Goal: Task Accomplishment & Management: Manage account settings

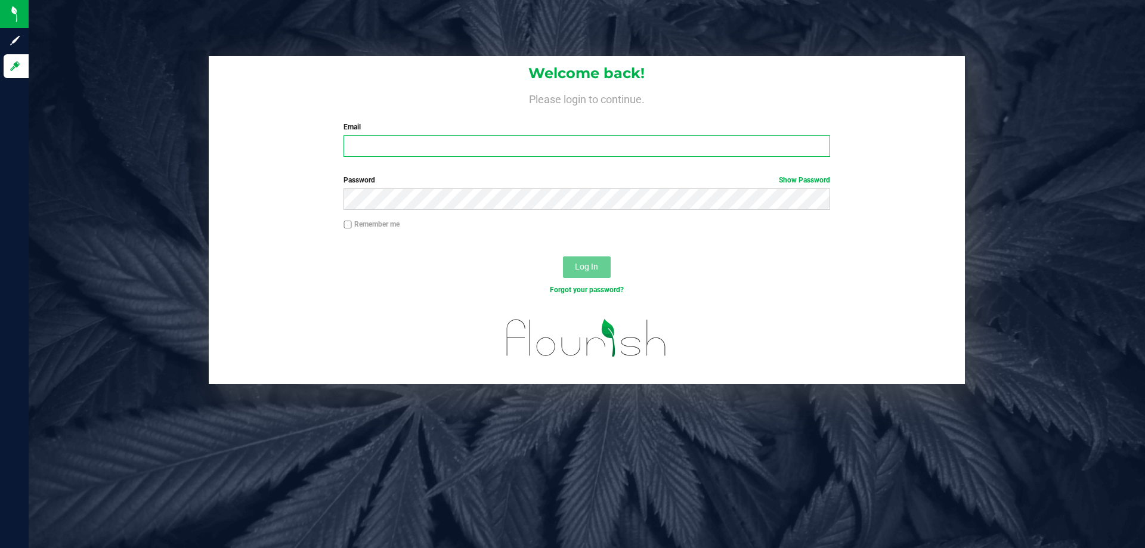
click at [448, 152] on input "Email" at bounding box center [587, 145] width 486 height 21
type input "[EMAIL_ADDRESS][DOMAIN_NAME]"
click at [563, 256] on button "Log In" at bounding box center [587, 266] width 48 height 21
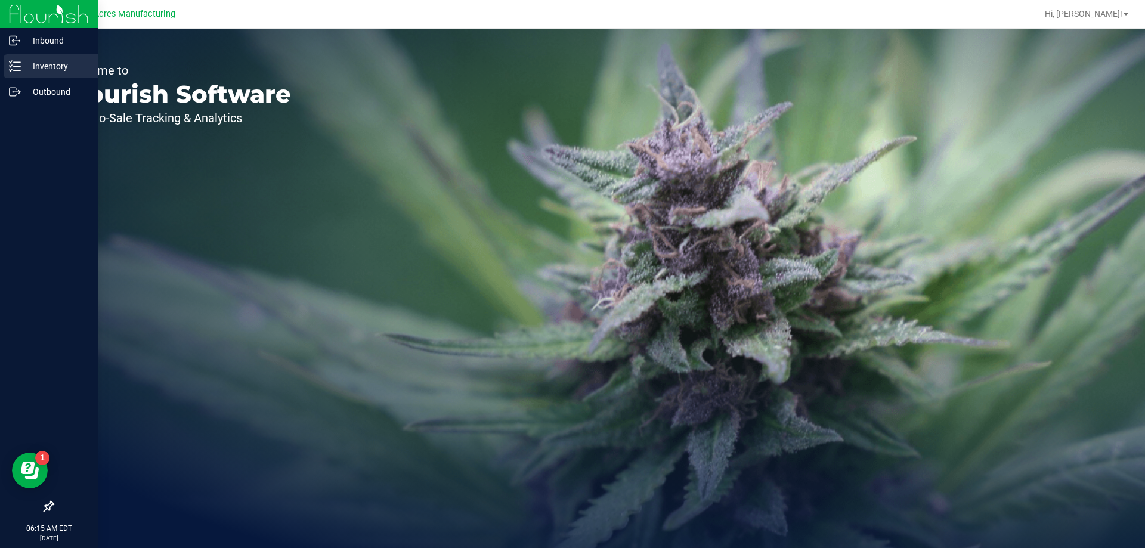
click at [29, 55] on div "Inventory" at bounding box center [51, 66] width 94 height 24
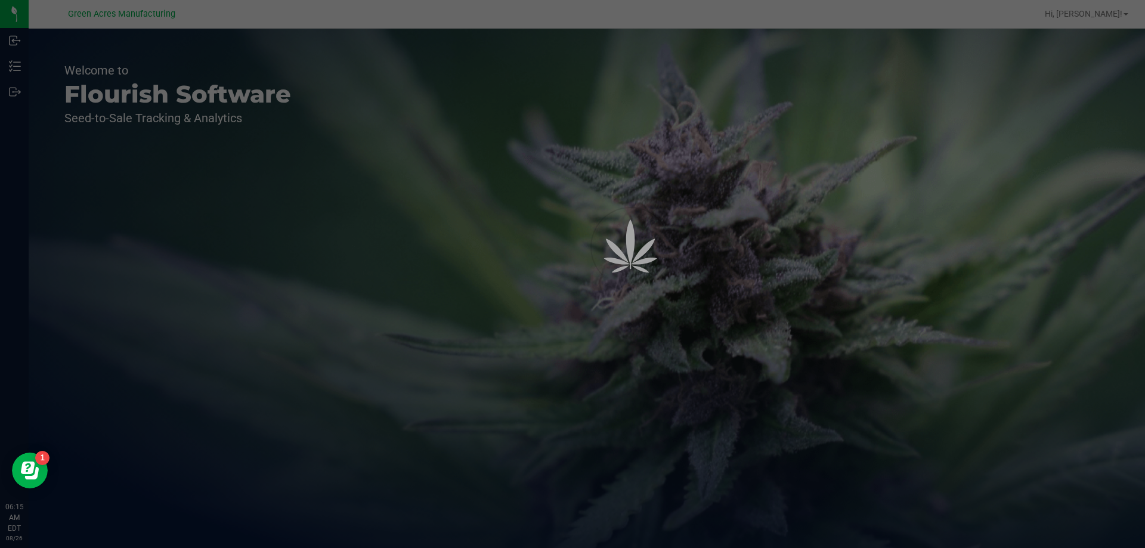
click at [4, 63] on div at bounding box center [572, 274] width 1145 height 548
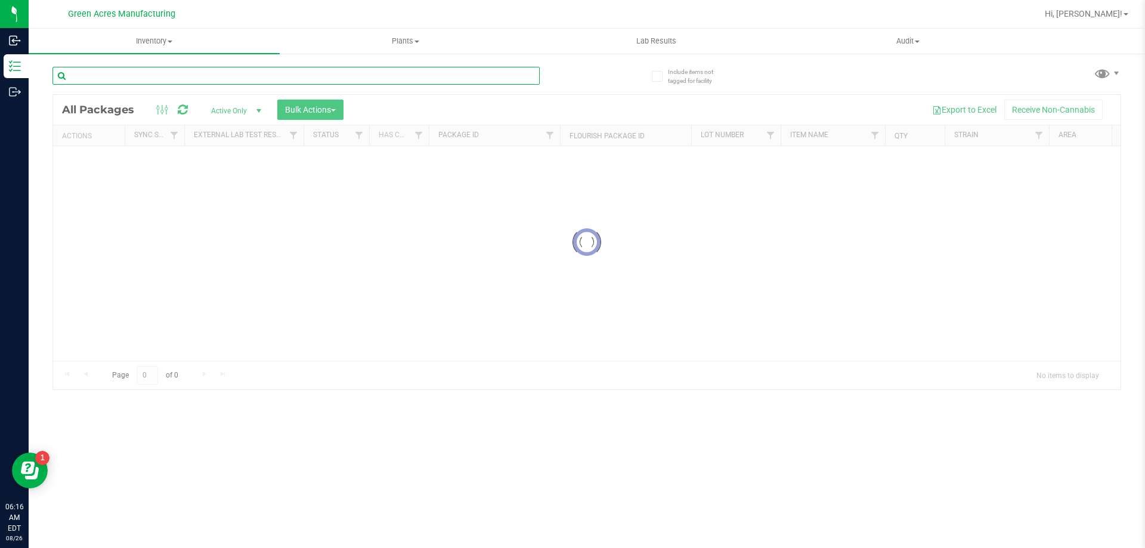
click at [132, 67] on input "text" at bounding box center [295, 76] width 487 height 18
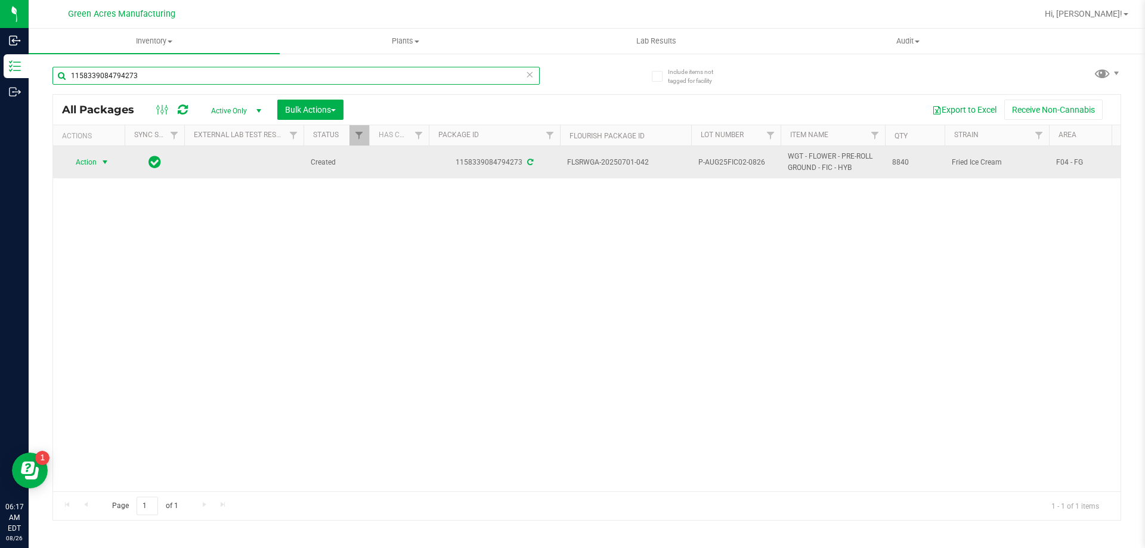
type input "1158339084794273"
click at [94, 162] on span "Action" at bounding box center [81, 162] width 32 height 17
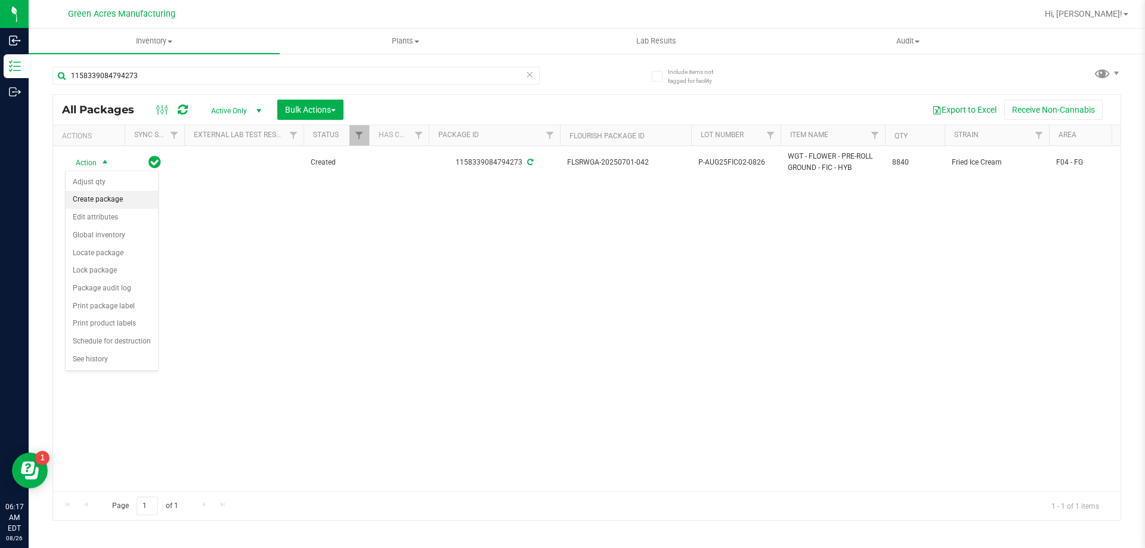
click at [119, 206] on li "Create package" at bounding box center [112, 200] width 92 height 18
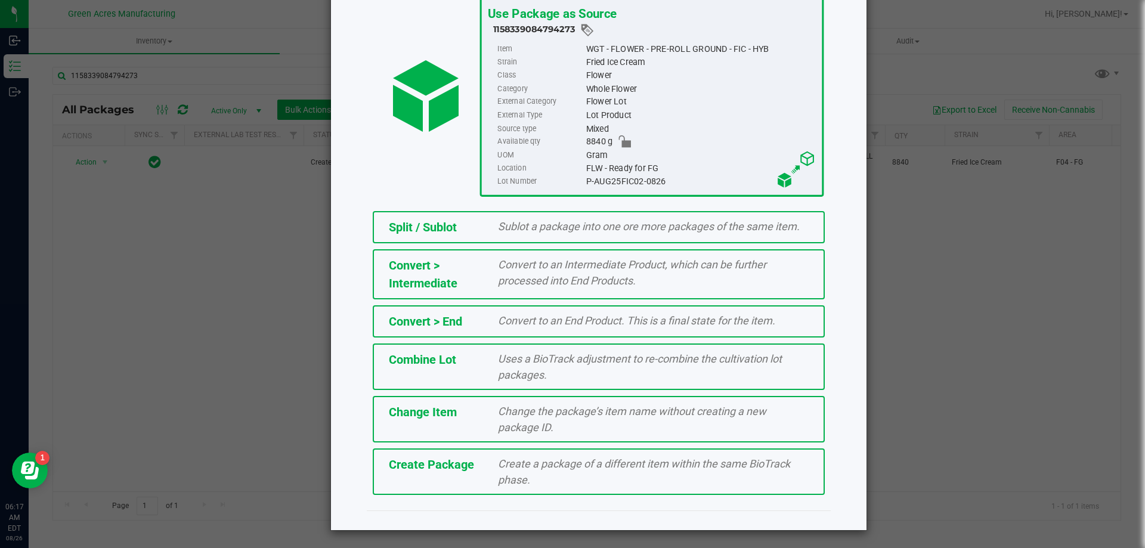
scroll to position [86, 0]
click at [480, 462] on div "Create Package" at bounding box center [435, 464] width 110 height 18
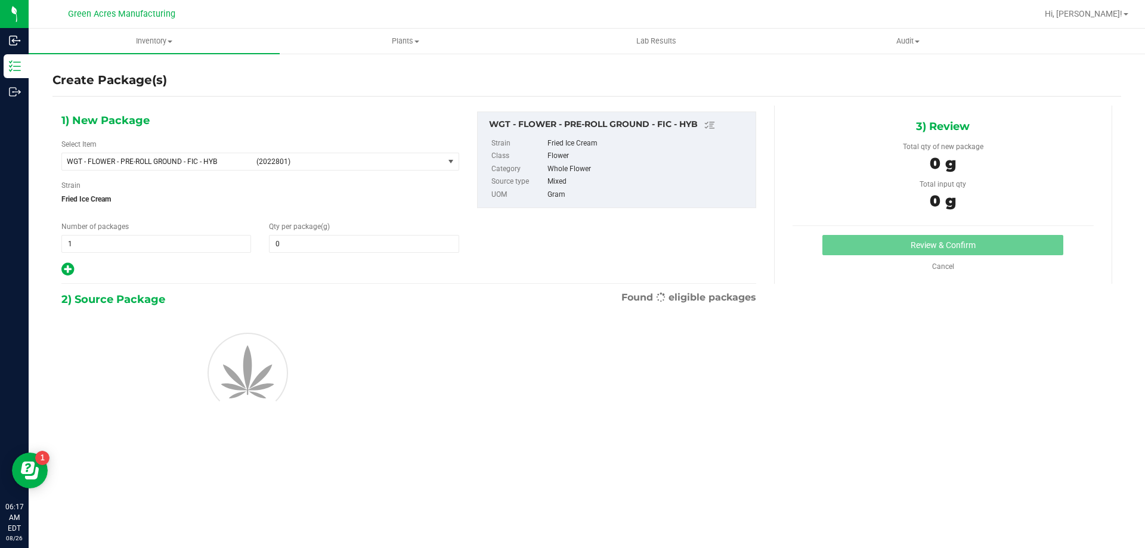
type input "0.0000"
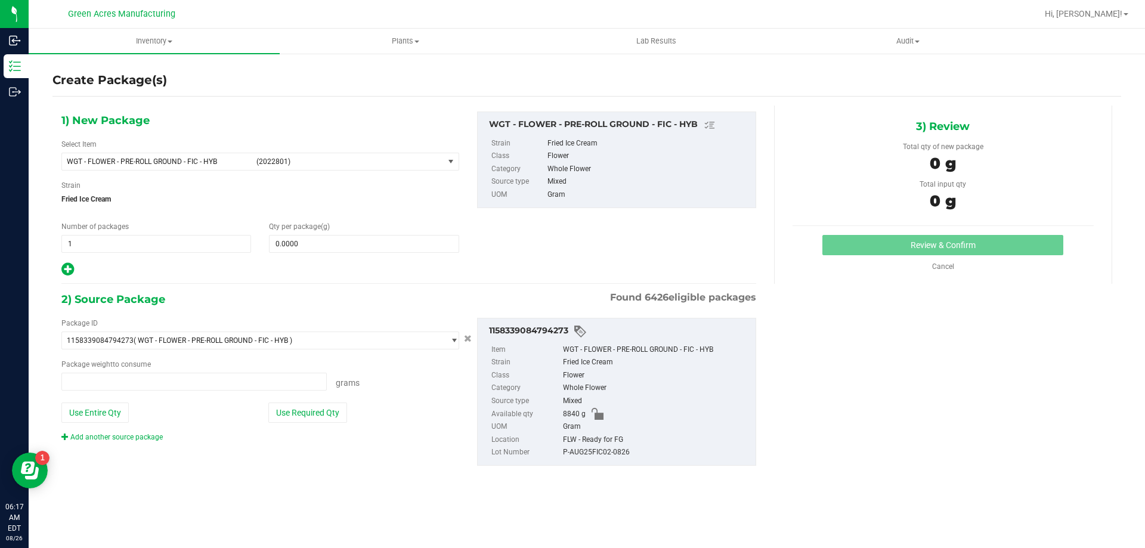
type input "0.0000 g"
click at [374, 246] on span at bounding box center [364, 244] width 190 height 18
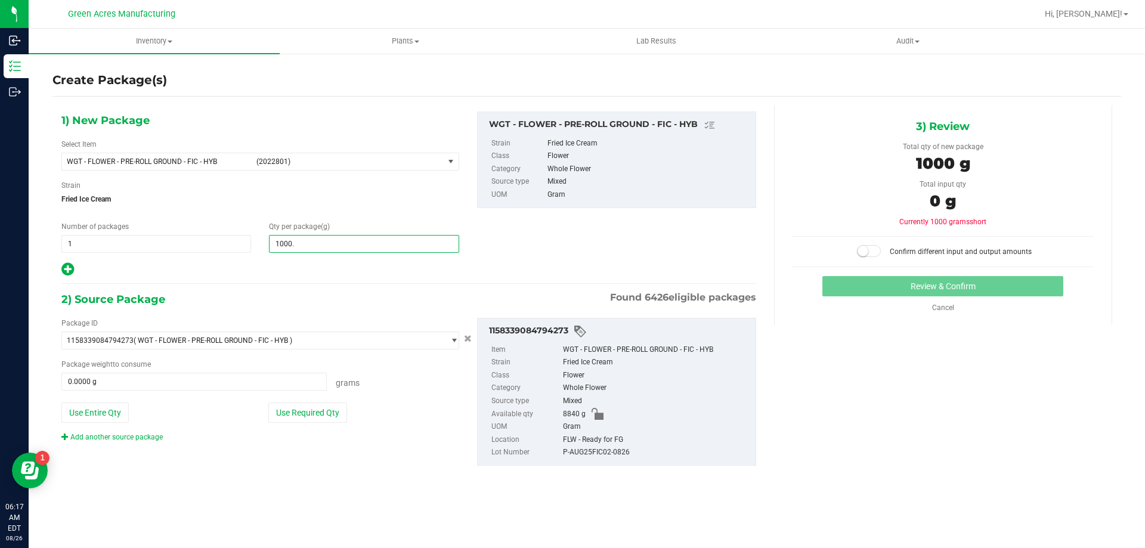
type input "1000.5"
type input "1,000.5000"
click at [322, 416] on button "Use Required Qty" at bounding box center [307, 413] width 79 height 20
type input "1000.5000 g"
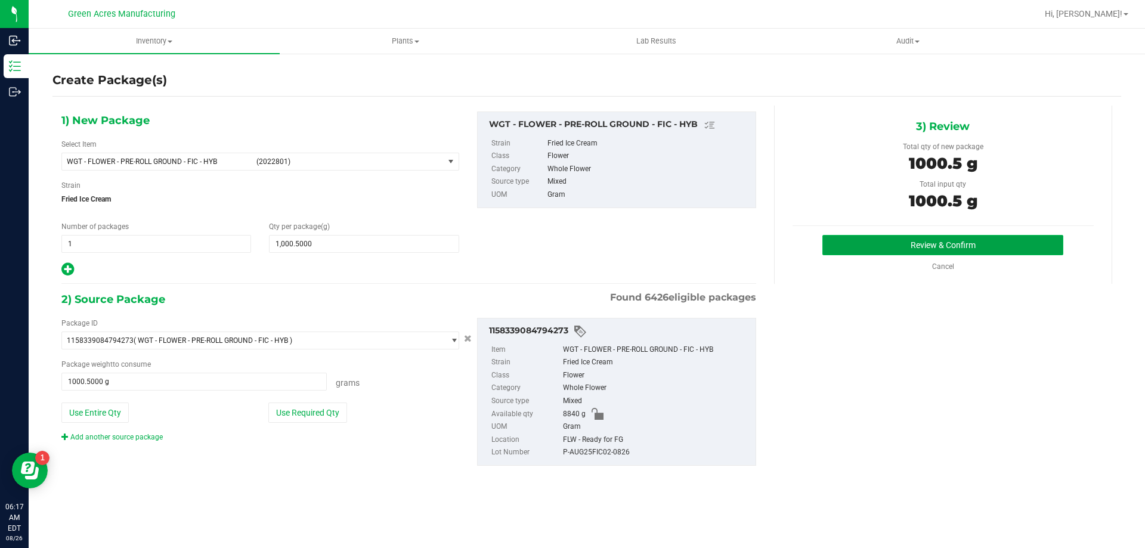
click at [869, 248] on button "Review & Confirm" at bounding box center [943, 245] width 241 height 20
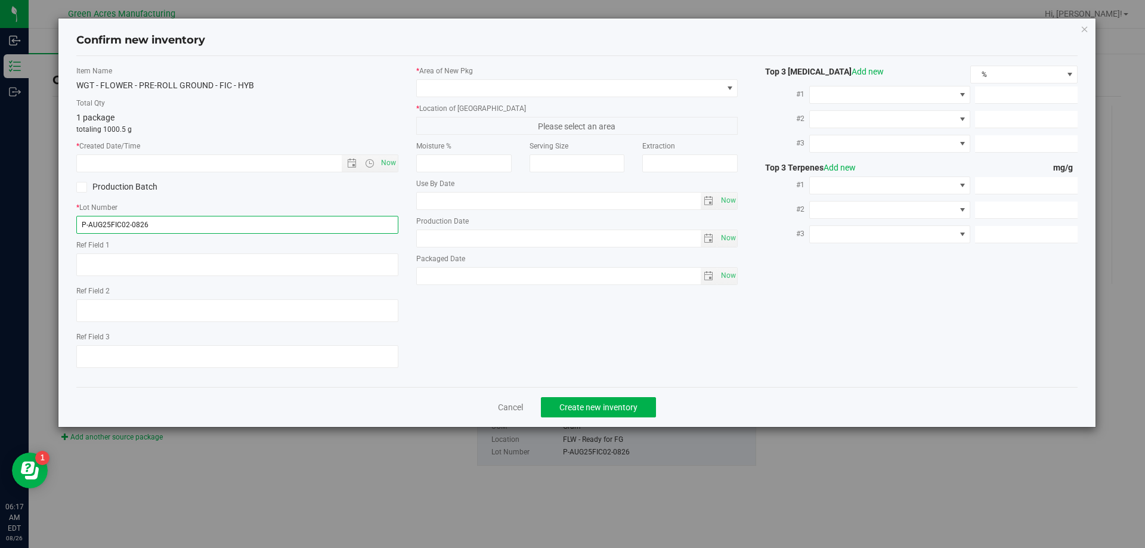
click at [85, 222] on input "P-AUG25FIC02-0826" at bounding box center [237, 225] width 322 height 18
type input "1-AUG25FIC02-0826"
click at [387, 158] on span "Now" at bounding box center [388, 162] width 20 height 17
type input "[DATE] 6:17 AM"
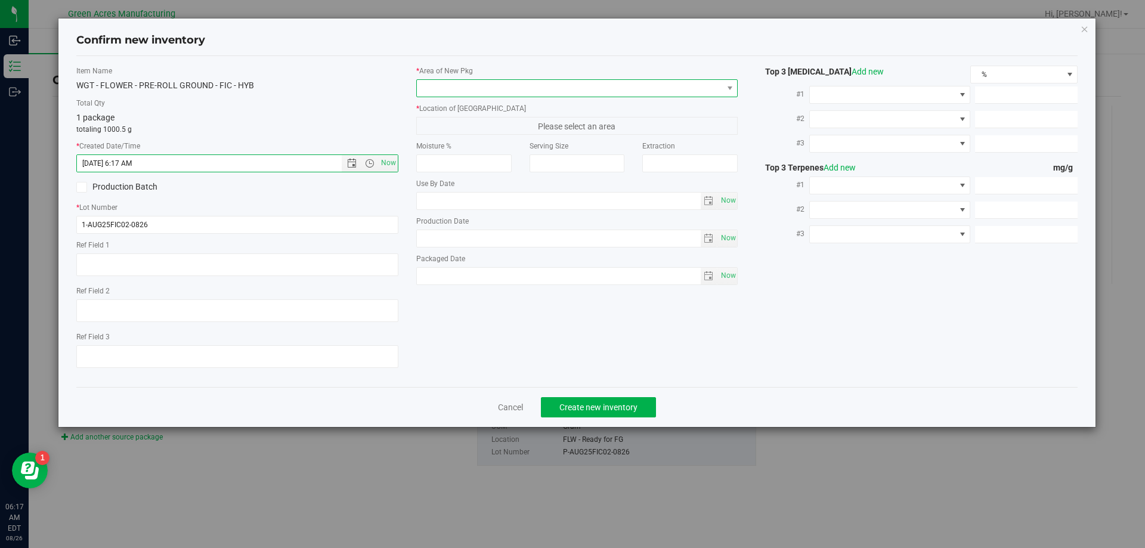
click at [471, 94] on span at bounding box center [570, 88] width 306 height 17
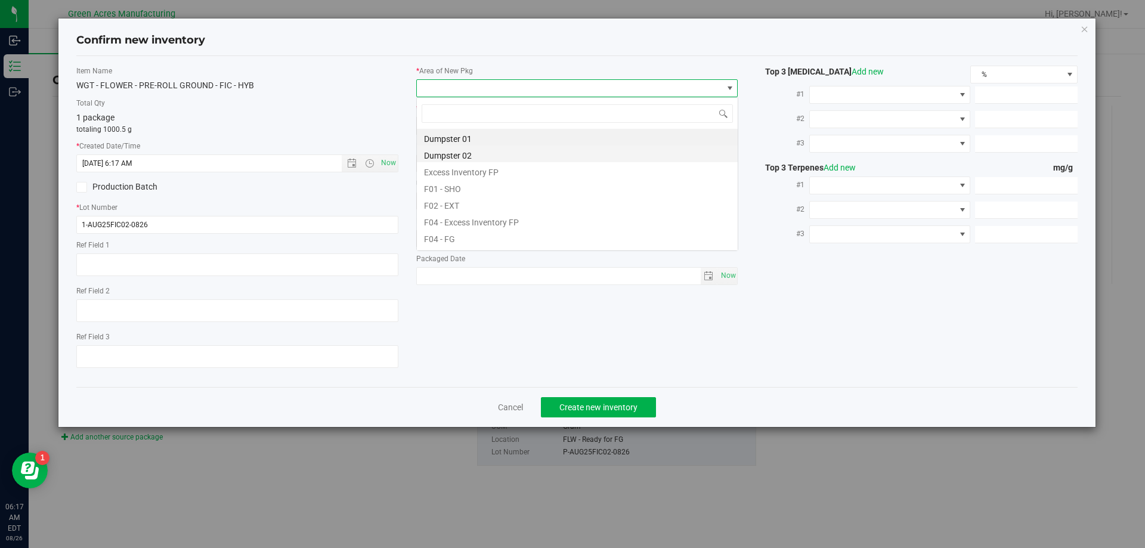
scroll to position [18, 322]
click at [480, 230] on li "F04 - FG" at bounding box center [577, 237] width 321 height 17
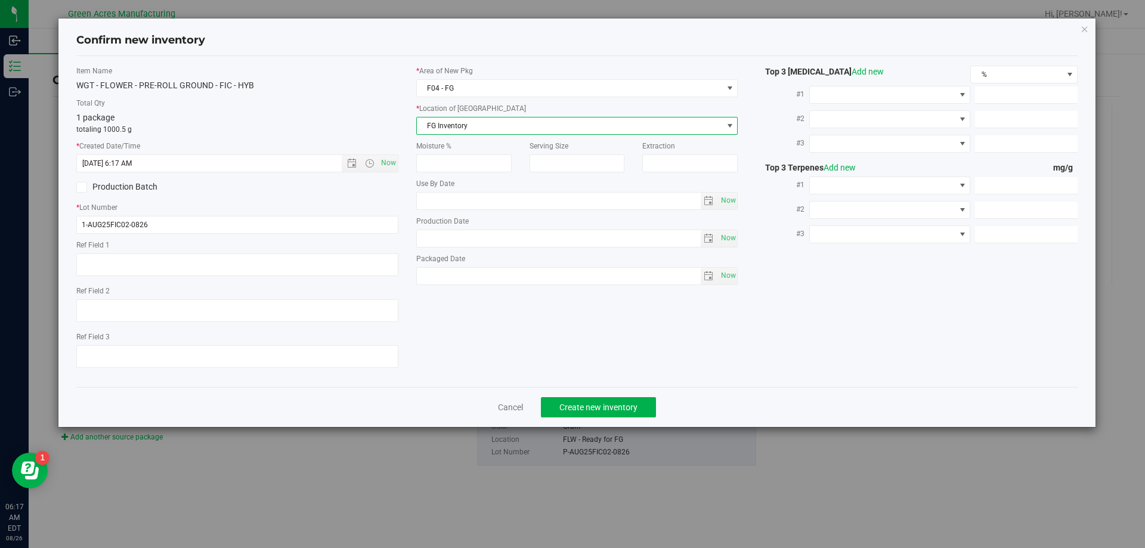
click at [480, 129] on span "FG Inventory" at bounding box center [570, 126] width 306 height 17
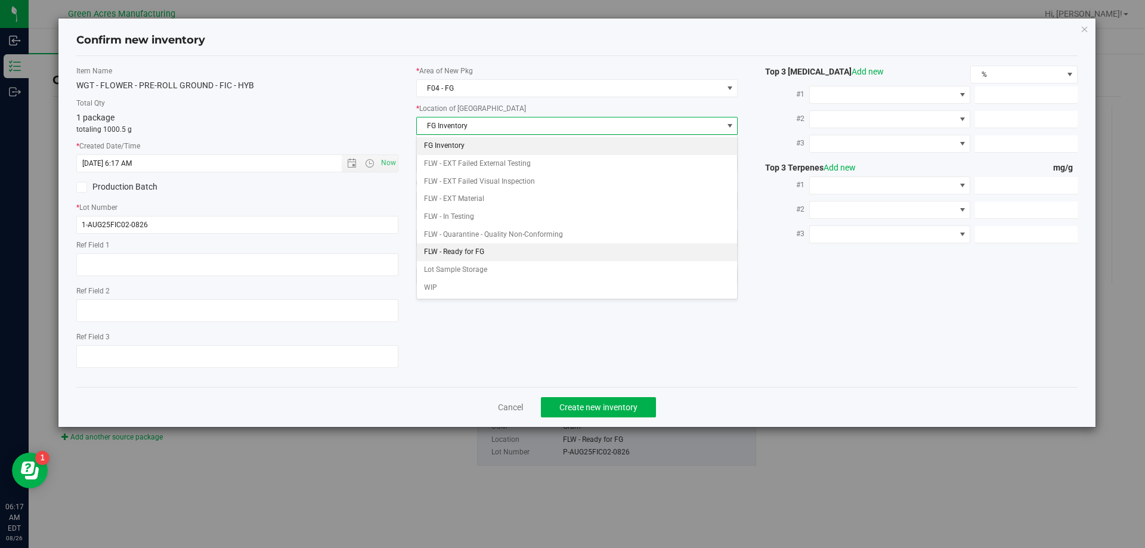
click at [493, 250] on li "FLW - Ready for FG" at bounding box center [577, 252] width 321 height 18
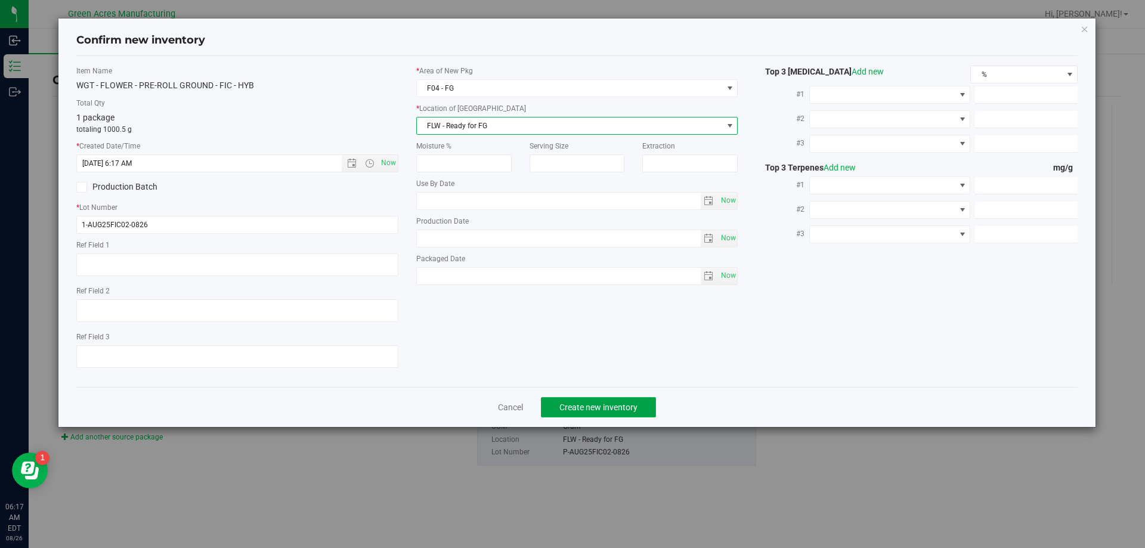
click at [575, 405] on span "Create new inventory" at bounding box center [599, 408] width 78 height 10
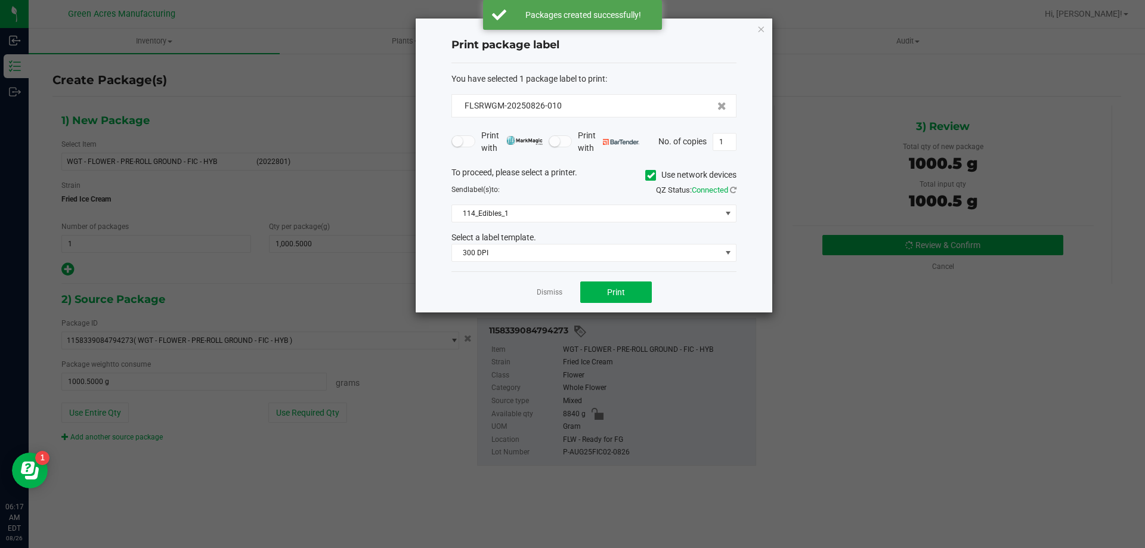
click at [647, 175] on icon at bounding box center [651, 175] width 8 height 0
click at [0, 0] on input "Use network devices" at bounding box center [0, 0] width 0 height 0
click at [633, 212] on span at bounding box center [586, 213] width 269 height 17
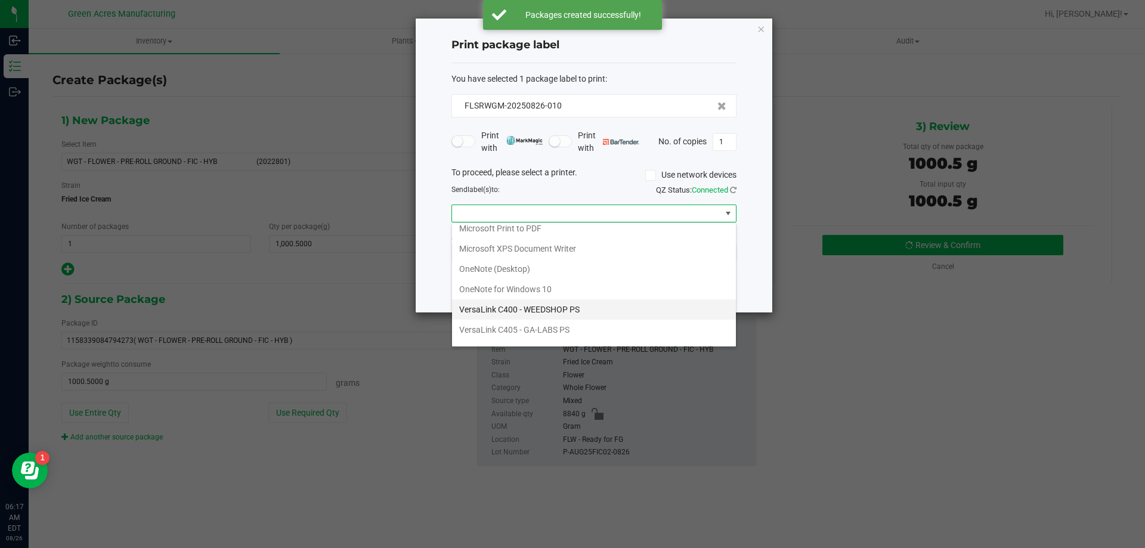
scroll to position [43, 0]
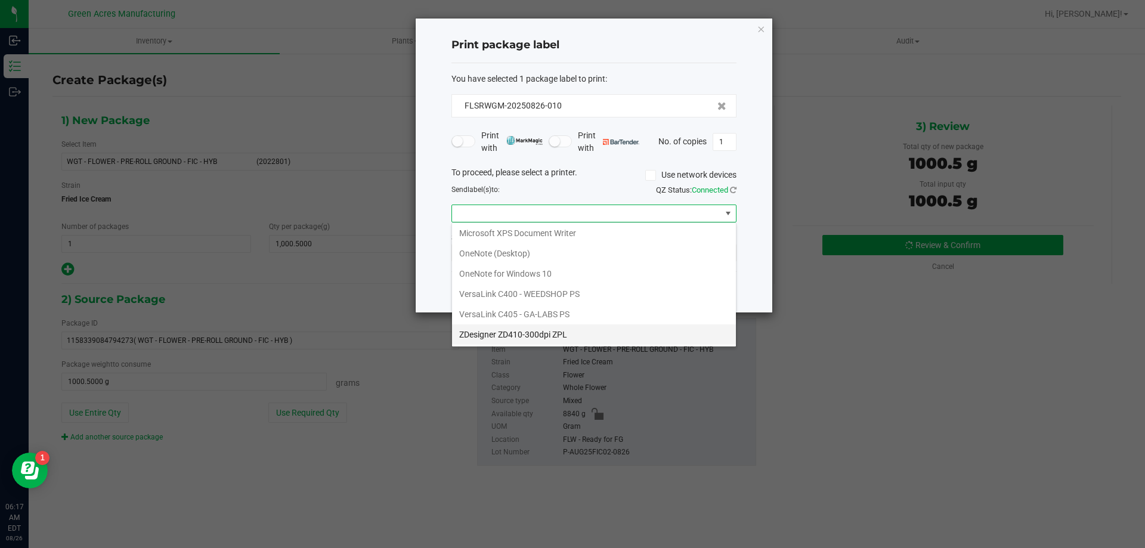
click at [546, 338] on ZPL "ZDesigner ZD410-300dpi ZPL" at bounding box center [594, 334] width 284 height 20
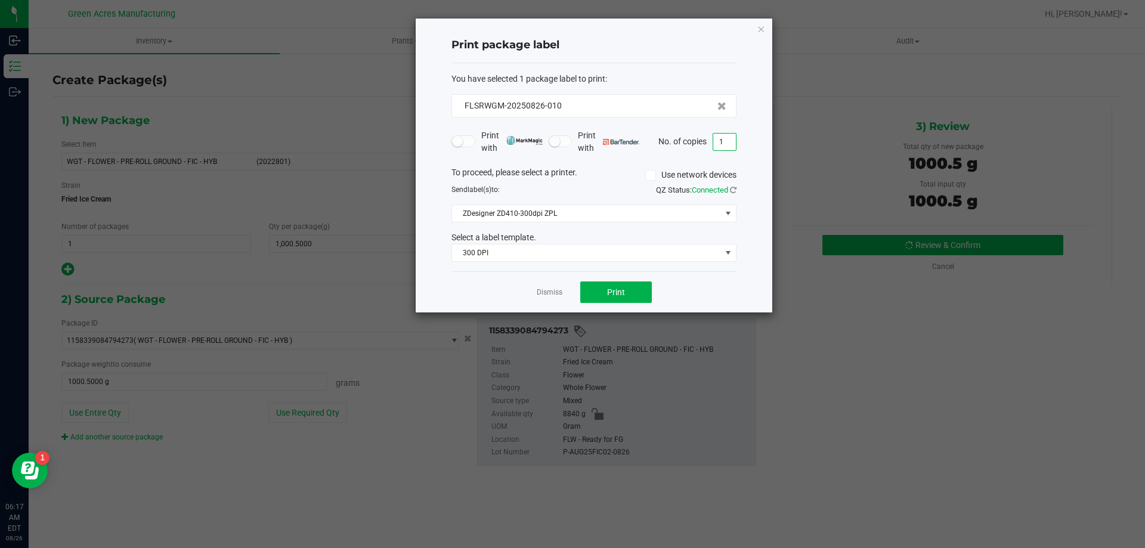
click at [731, 138] on input "1" at bounding box center [724, 142] width 23 height 17
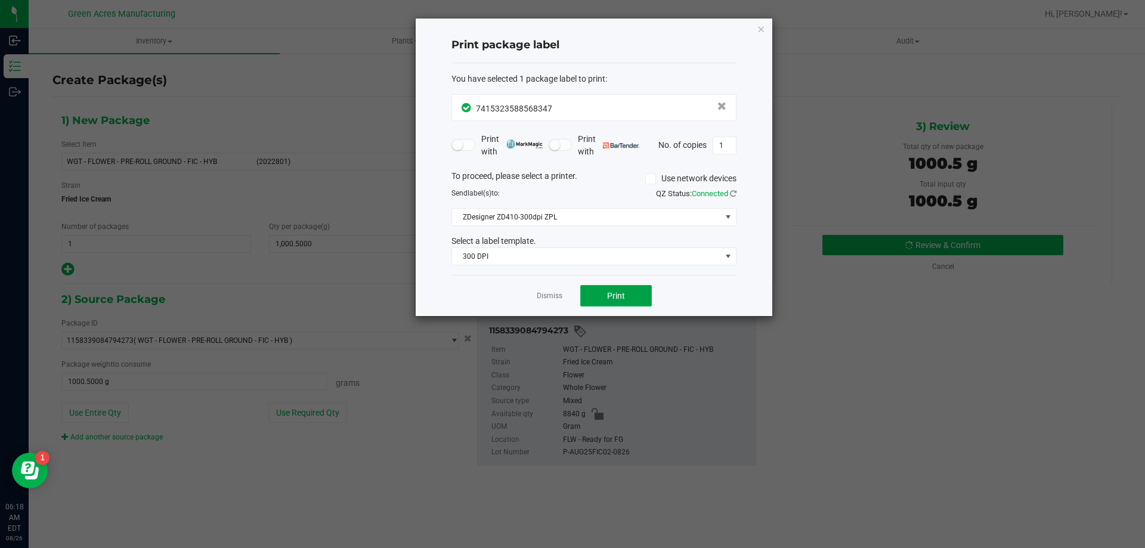
click at [595, 289] on button "Print" at bounding box center [616, 295] width 72 height 21
click at [765, 27] on icon "button" at bounding box center [761, 28] width 8 height 14
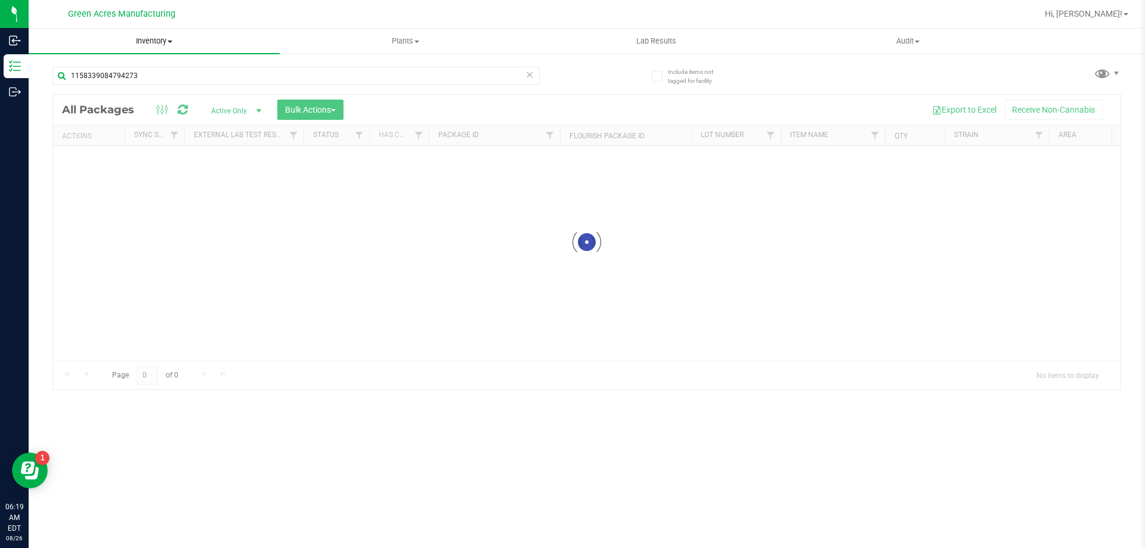
click at [154, 40] on span "Inventory" at bounding box center [154, 41] width 251 height 11
click at [159, 148] on li "From bill of materials" at bounding box center [154, 144] width 251 height 14
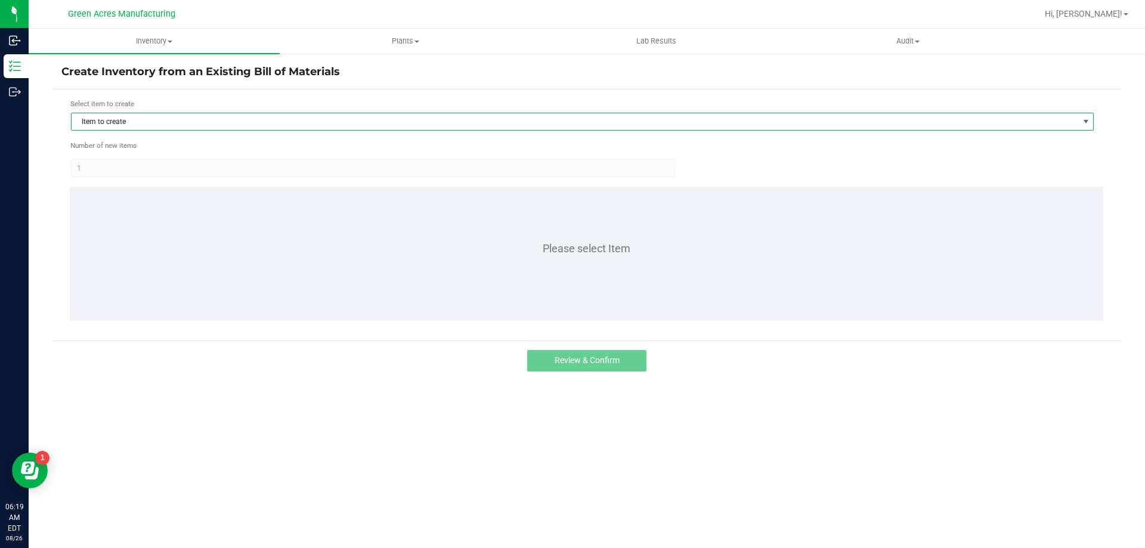
click at [287, 119] on span "Item to create" at bounding box center [575, 121] width 1007 height 17
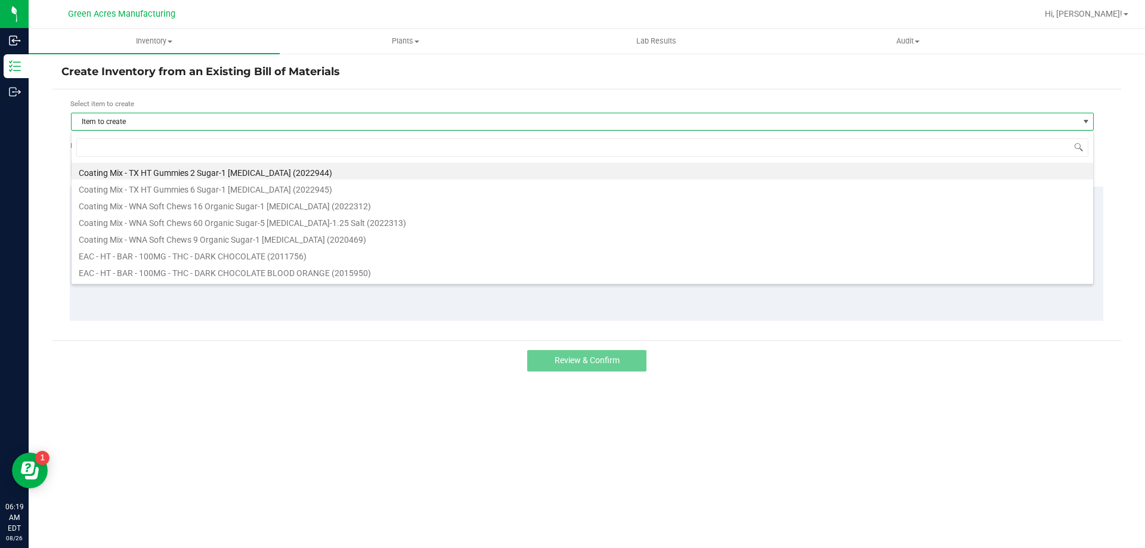
scroll to position [18, 1023]
type input "1"
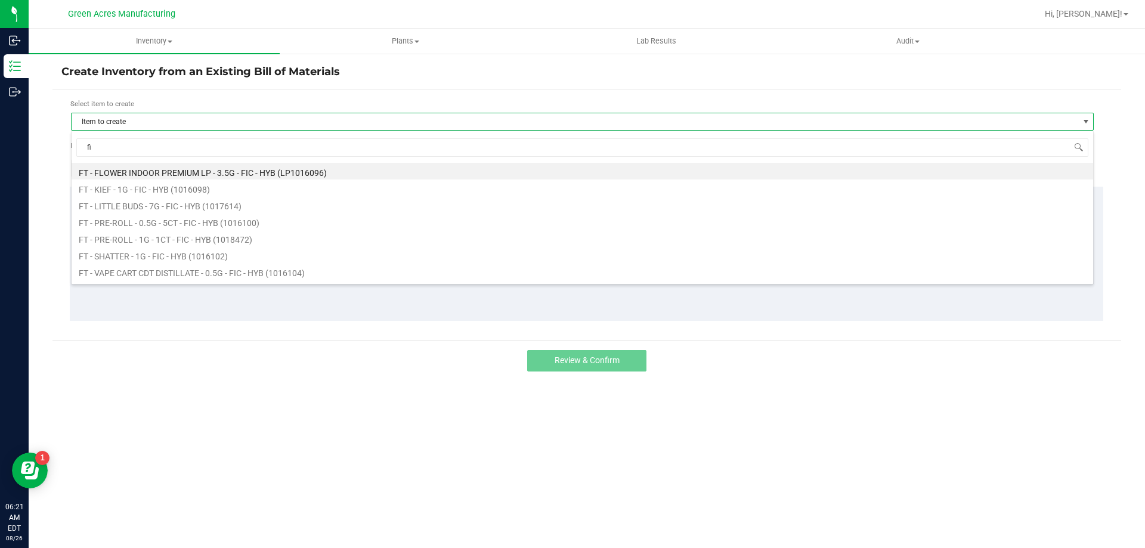
scroll to position [0, 0]
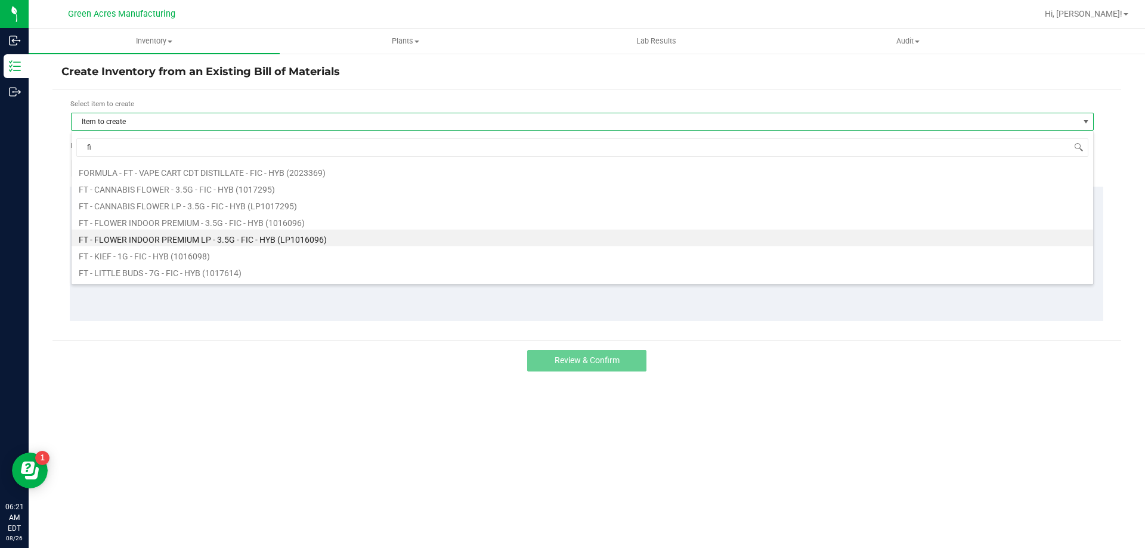
type input "f"
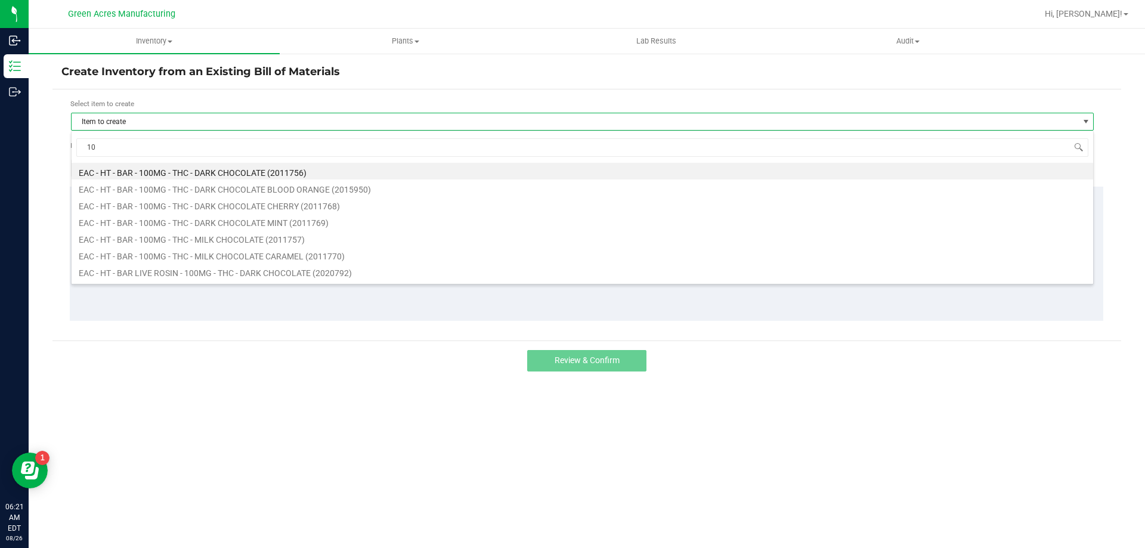
type input "1"
type input "f"
type input "1016099"
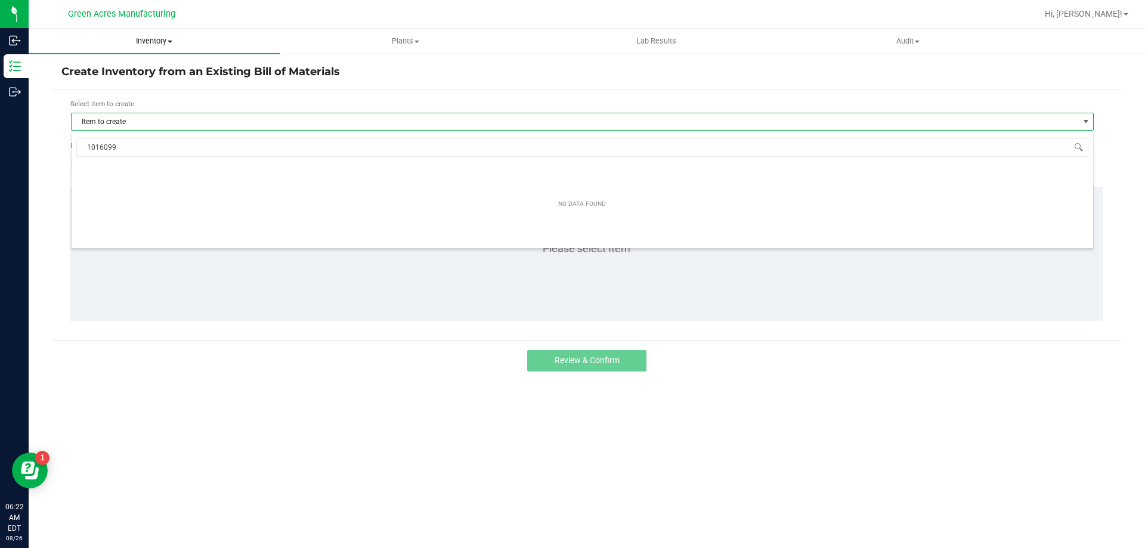
click at [139, 33] on uib-tab-heading "Inventory All packages All inventory Waste log Create inventory" at bounding box center [154, 41] width 251 height 25
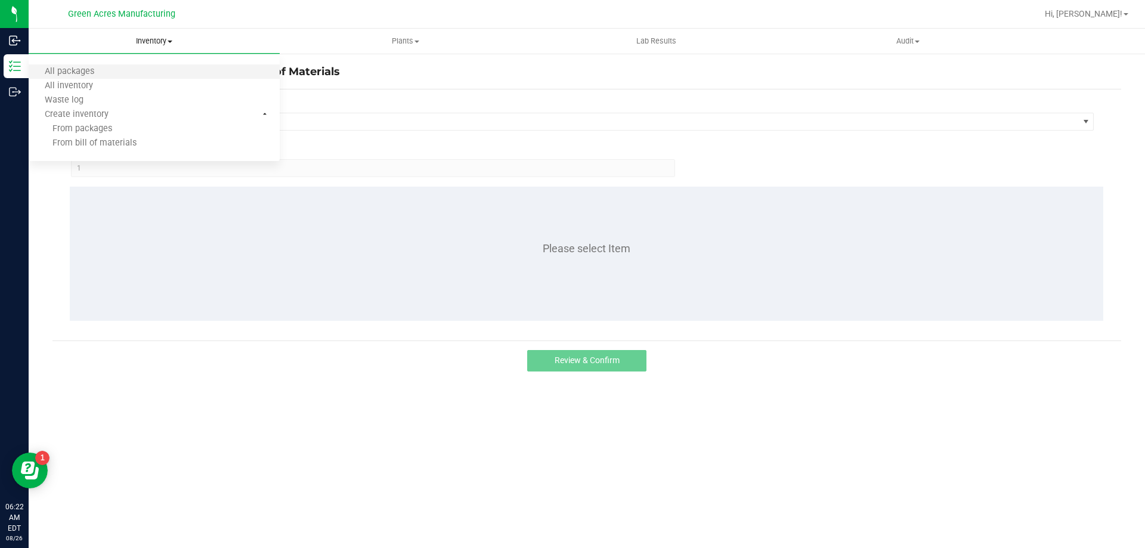
click at [141, 75] on li "All packages" at bounding box center [154, 72] width 251 height 14
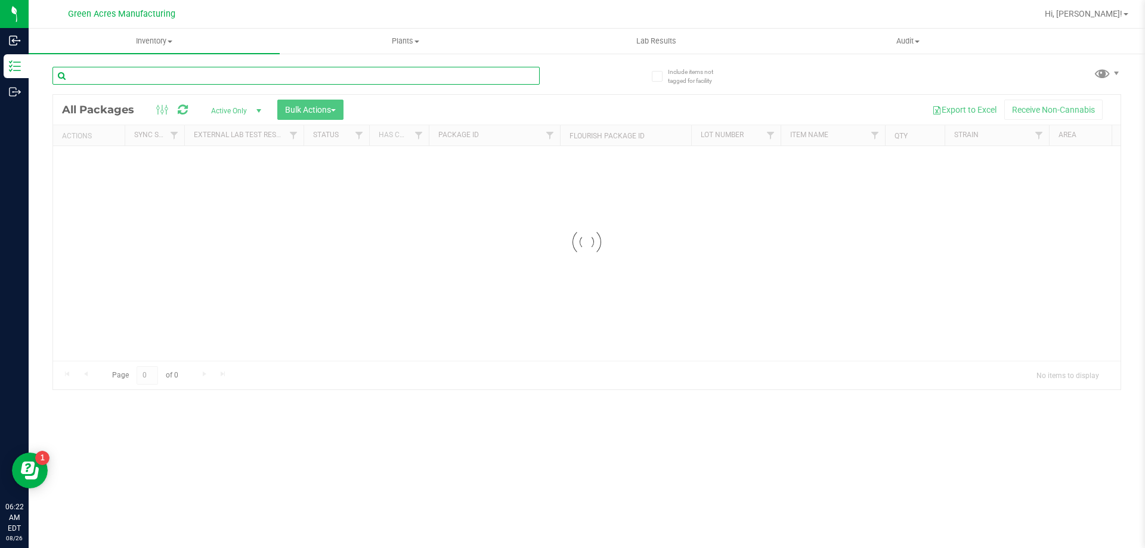
click at [142, 67] on input "text" at bounding box center [295, 76] width 487 height 18
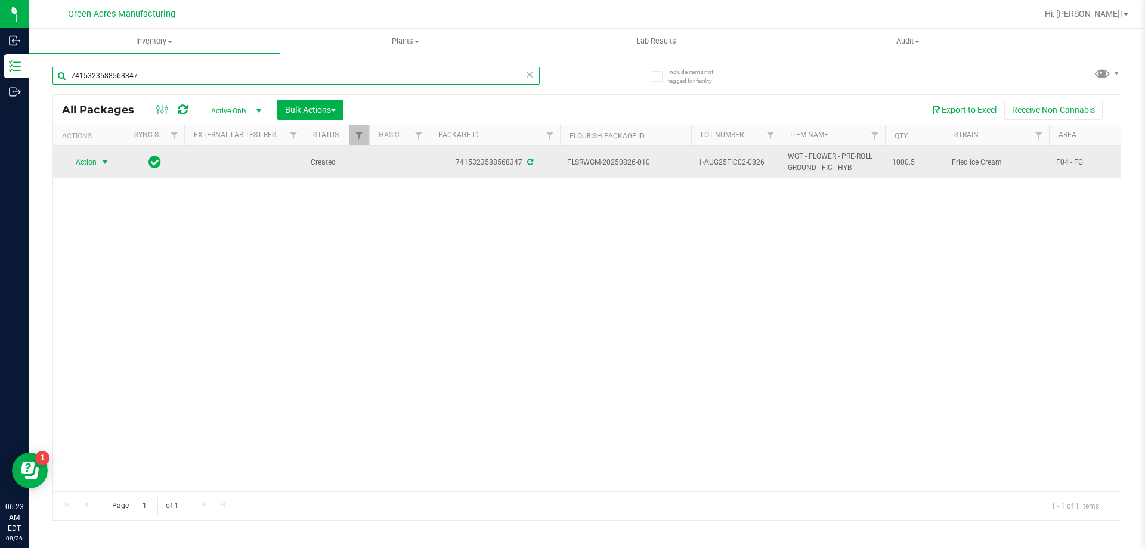
type input "7415323588568347"
click at [107, 167] on span "select" at bounding box center [105, 162] width 10 height 10
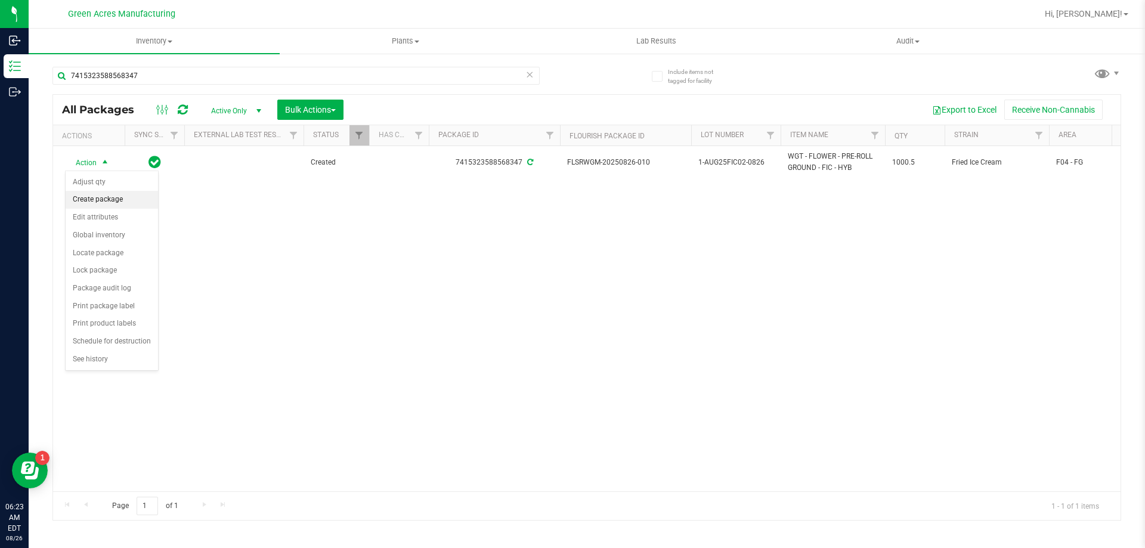
click at [100, 197] on li "Create package" at bounding box center [112, 200] width 92 height 18
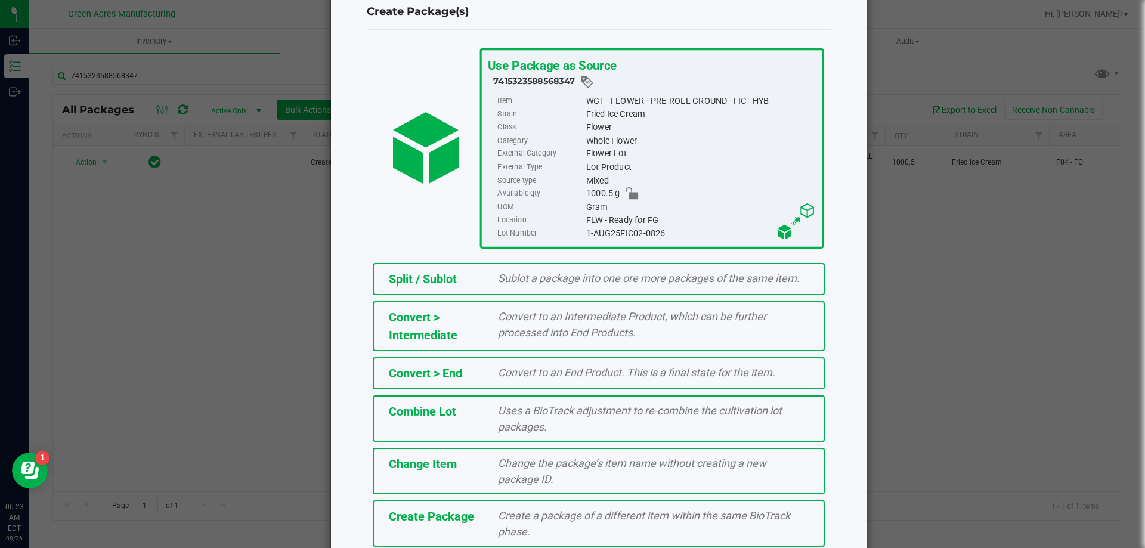
scroll to position [60, 0]
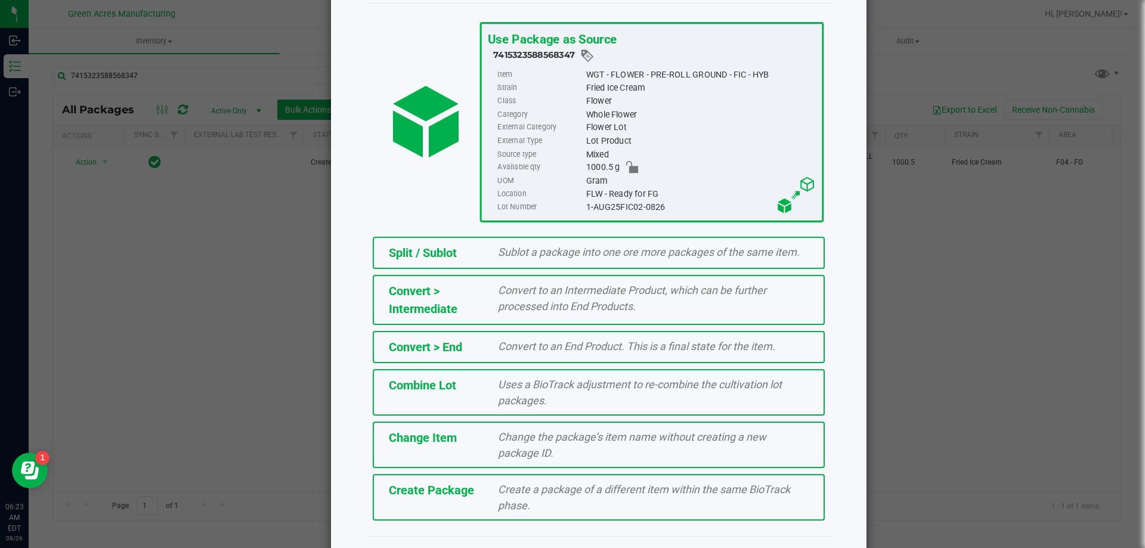
click at [489, 507] on div "Create a package of a different item within the same BioTrack phase." at bounding box center [653, 497] width 329 height 32
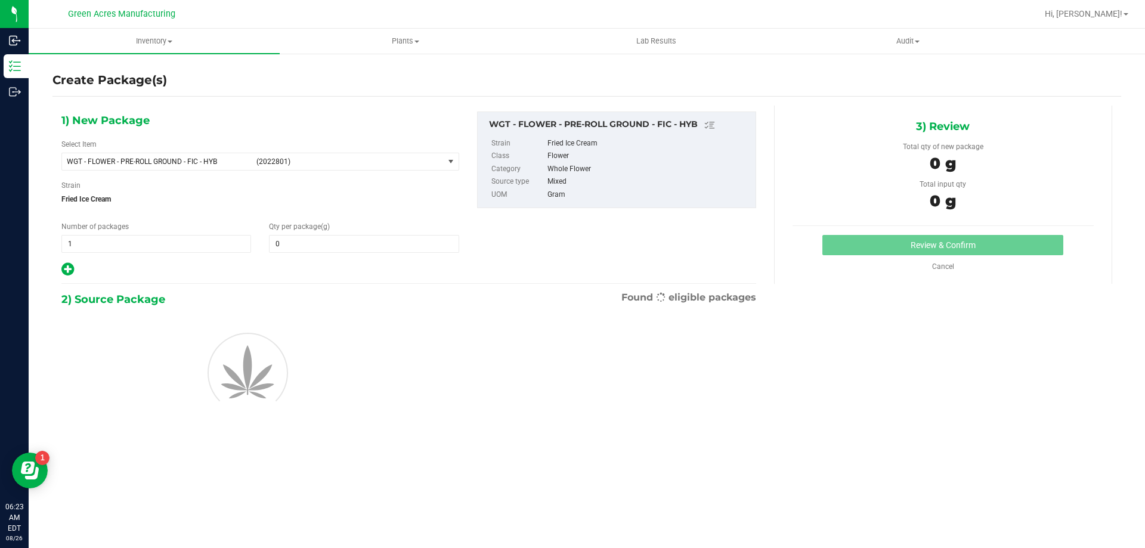
type input "0.0000"
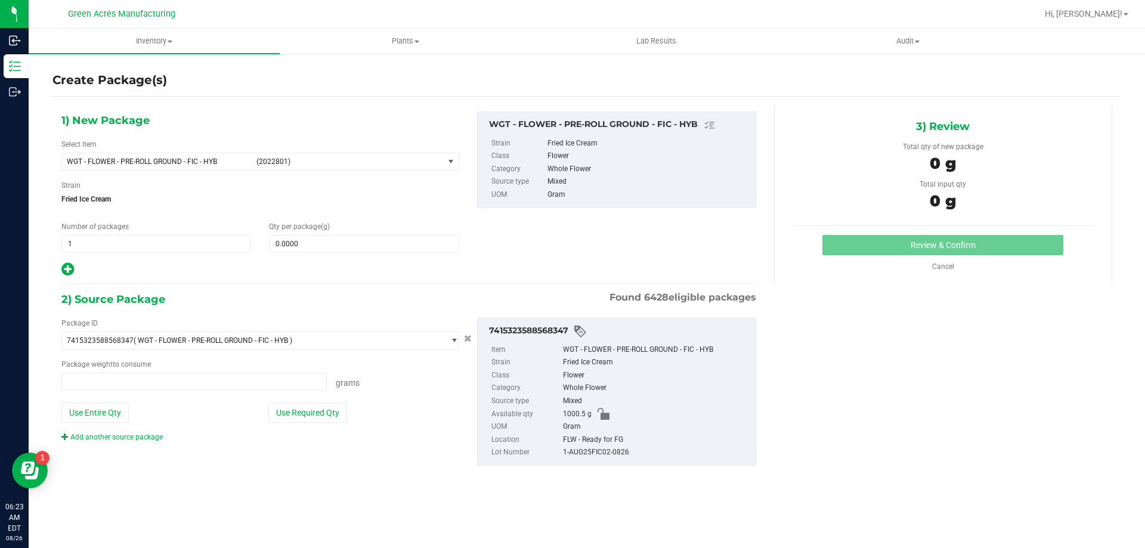
type input "0.0000 g"
click at [393, 163] on span "(2022801)" at bounding box center [347, 161] width 183 height 8
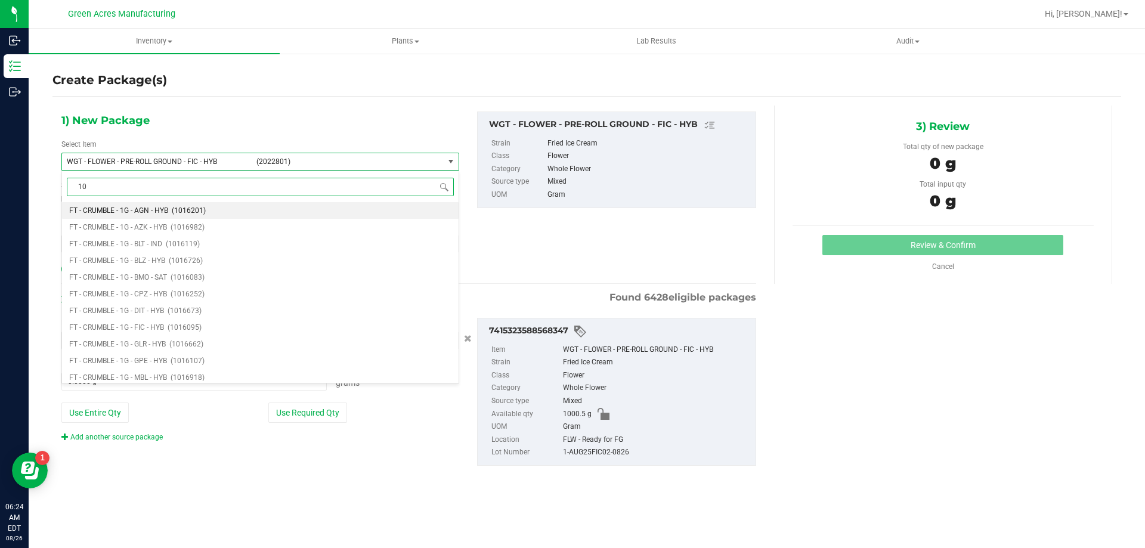
type input "1"
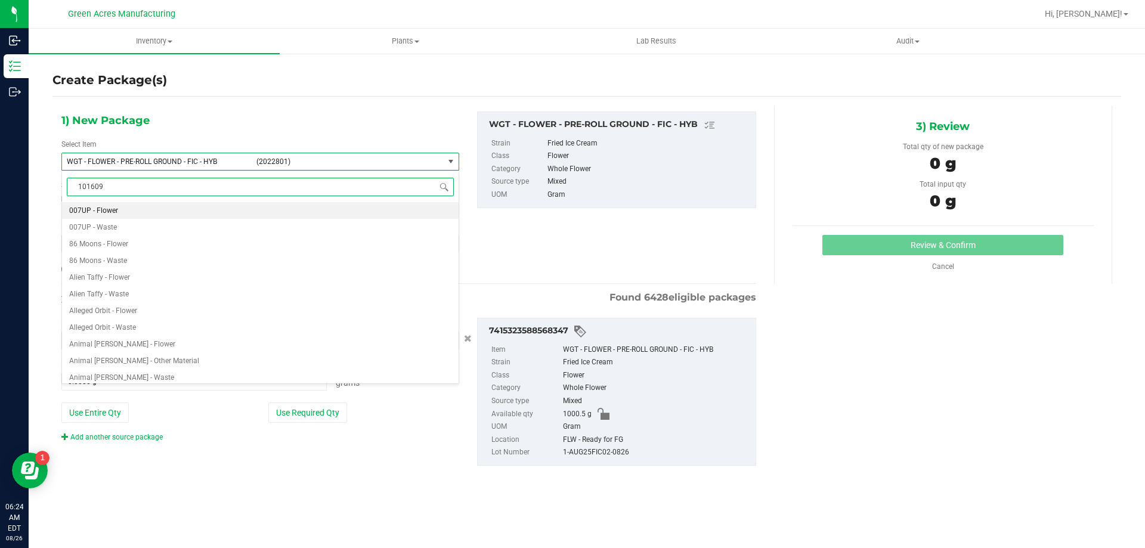
type input "1016099"
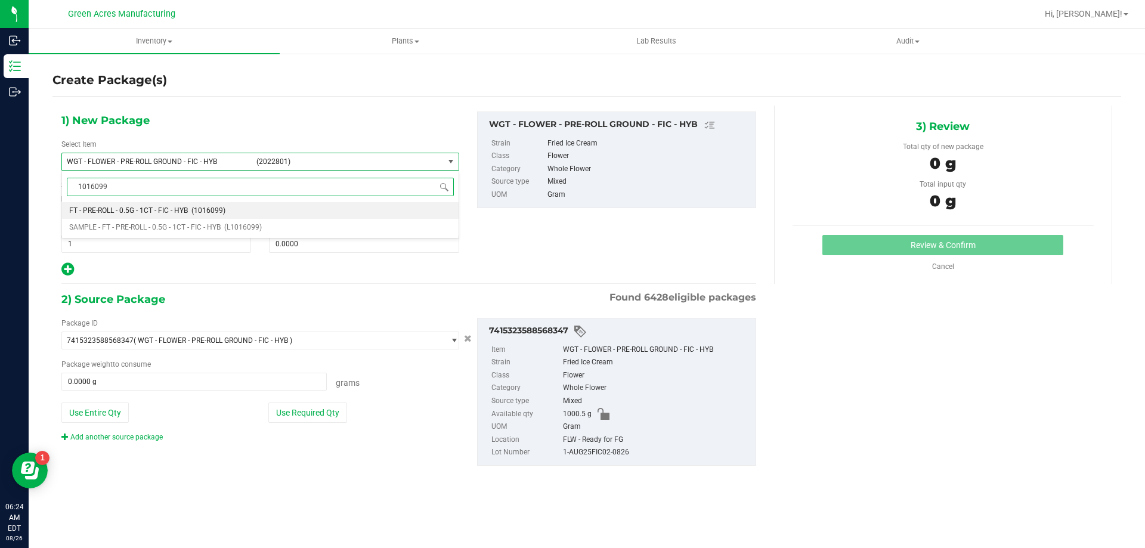
click at [365, 205] on li "FT - PRE-ROLL - 0.5G - 1CT - FIC - HYB (1016099)" at bounding box center [260, 210] width 397 height 17
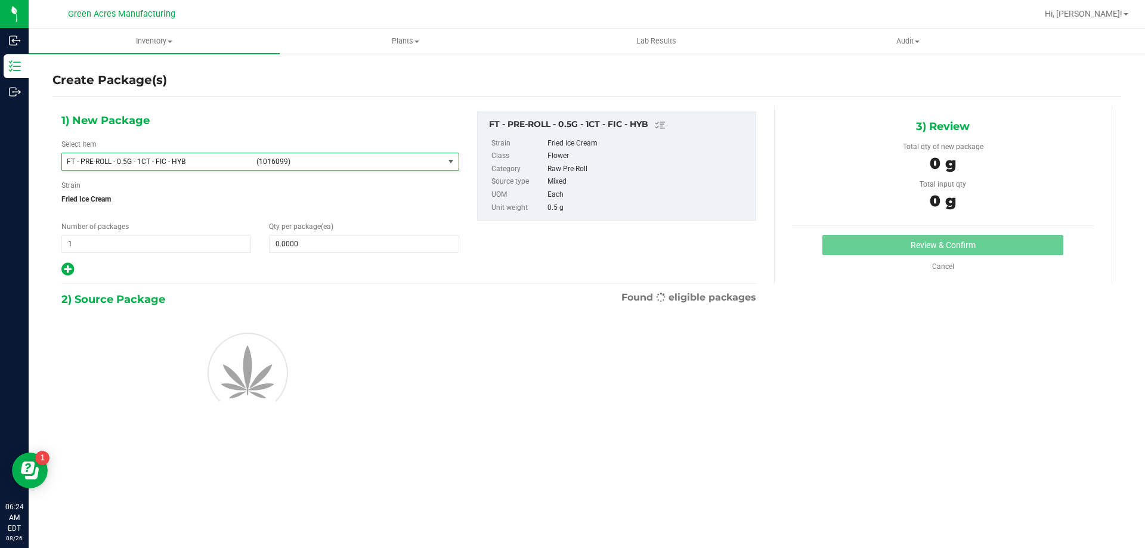
type input "0"
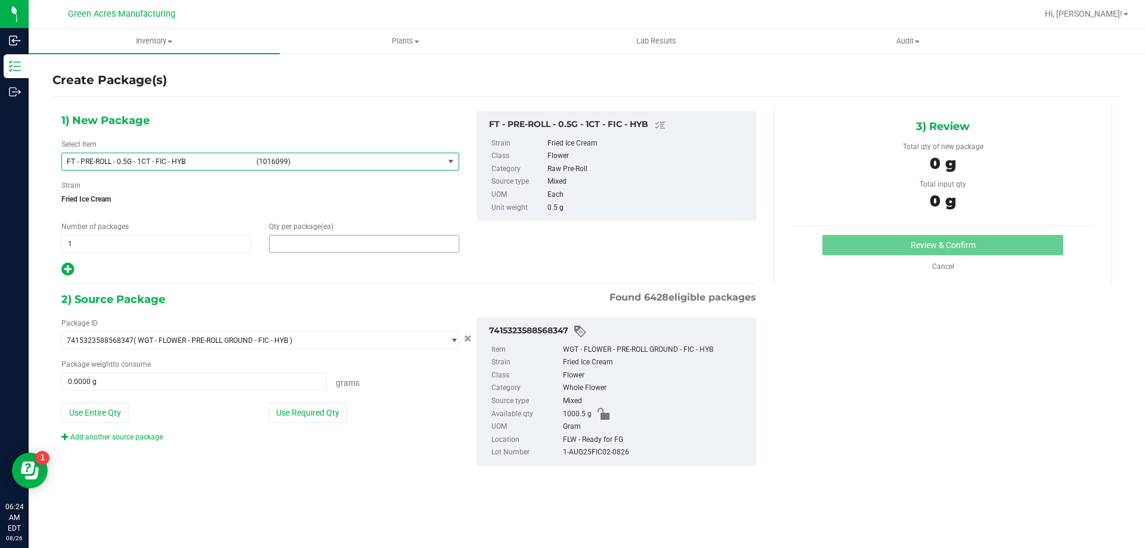
click at [353, 251] on span at bounding box center [364, 244] width 190 height 18
type input "1"
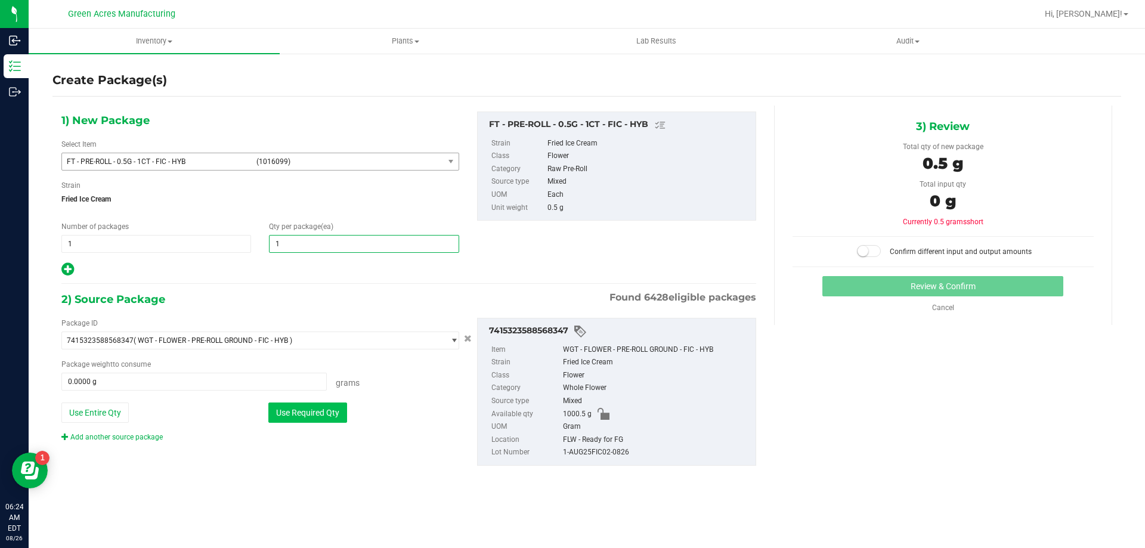
type input "1"
click at [296, 413] on button "Use Required Qty" at bounding box center [307, 413] width 79 height 20
type input "0.5000 g"
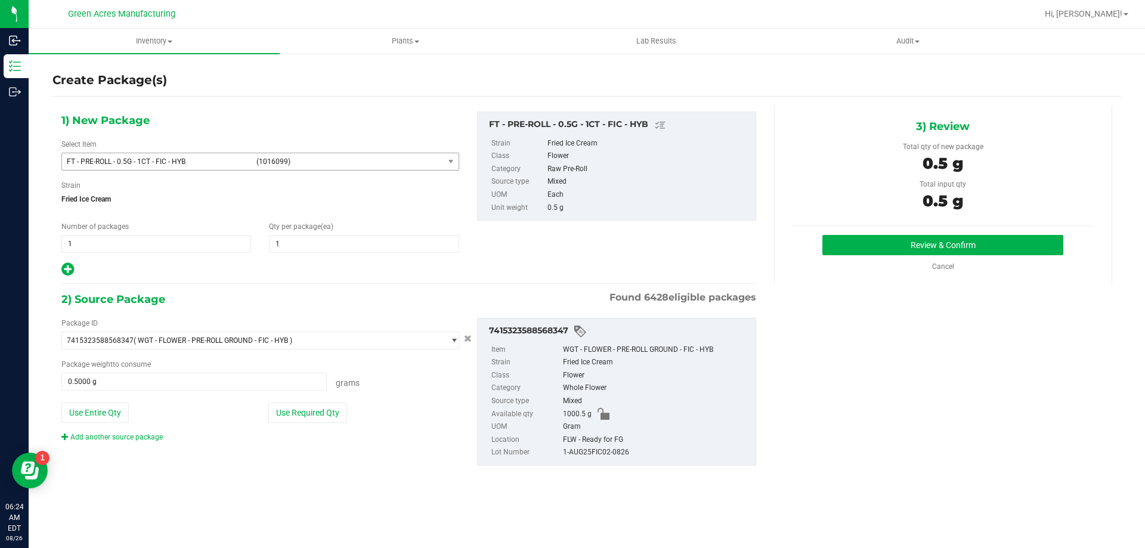
click at [911, 256] on div "Review & Confirm Cancel" at bounding box center [943, 253] width 301 height 37
click at [898, 246] on button "Review & Confirm" at bounding box center [943, 245] width 241 height 20
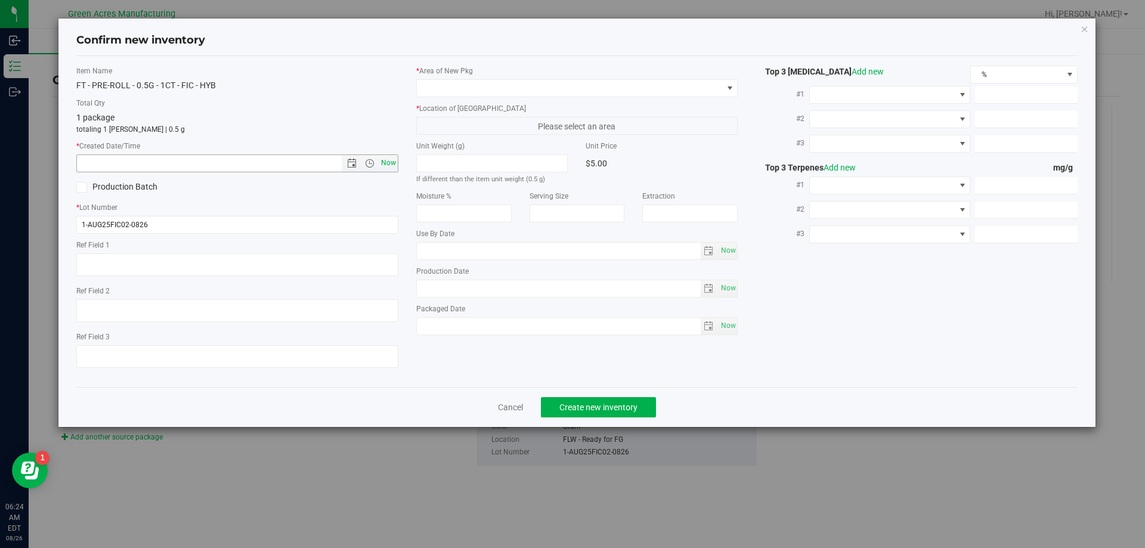
click at [390, 160] on span "Now" at bounding box center [388, 162] width 20 height 17
type input "[DATE] 6:24 AM"
click at [428, 88] on span at bounding box center [570, 88] width 306 height 17
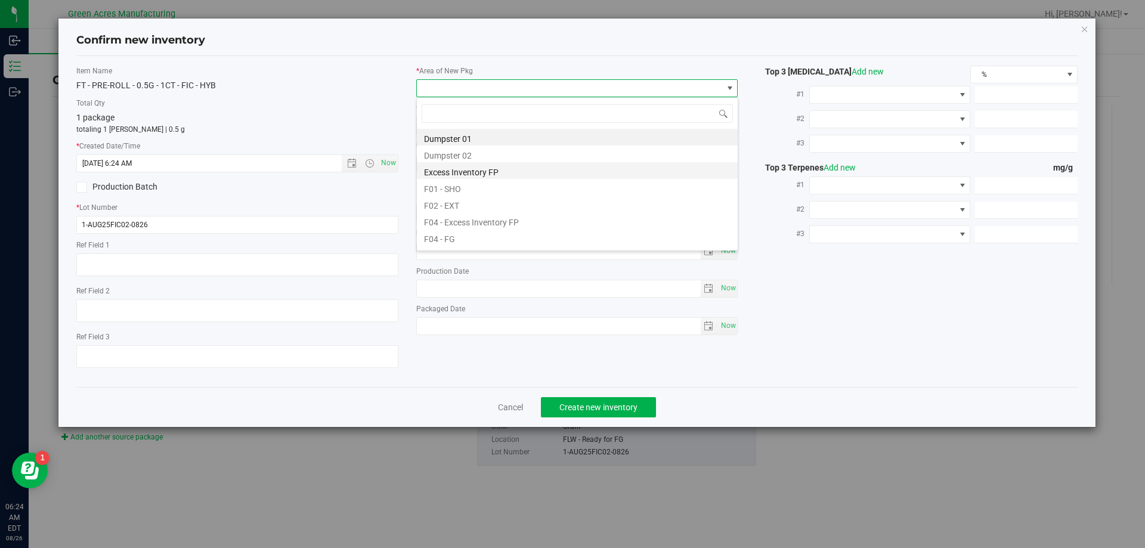
scroll to position [18, 322]
click at [419, 234] on li "F04 - FG" at bounding box center [577, 237] width 321 height 17
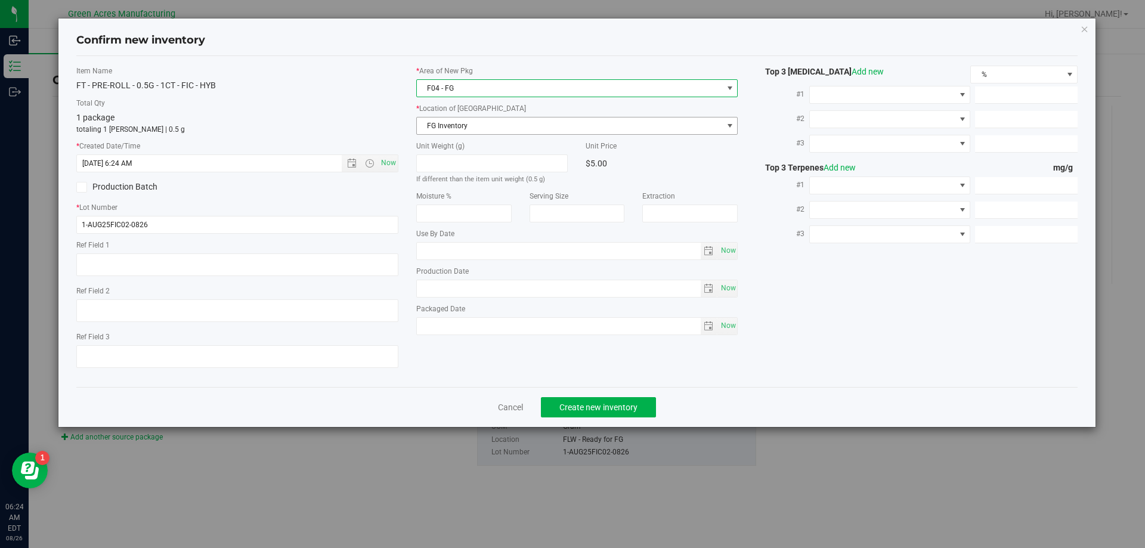
click at [451, 128] on span "FG Inventory" at bounding box center [570, 126] width 306 height 17
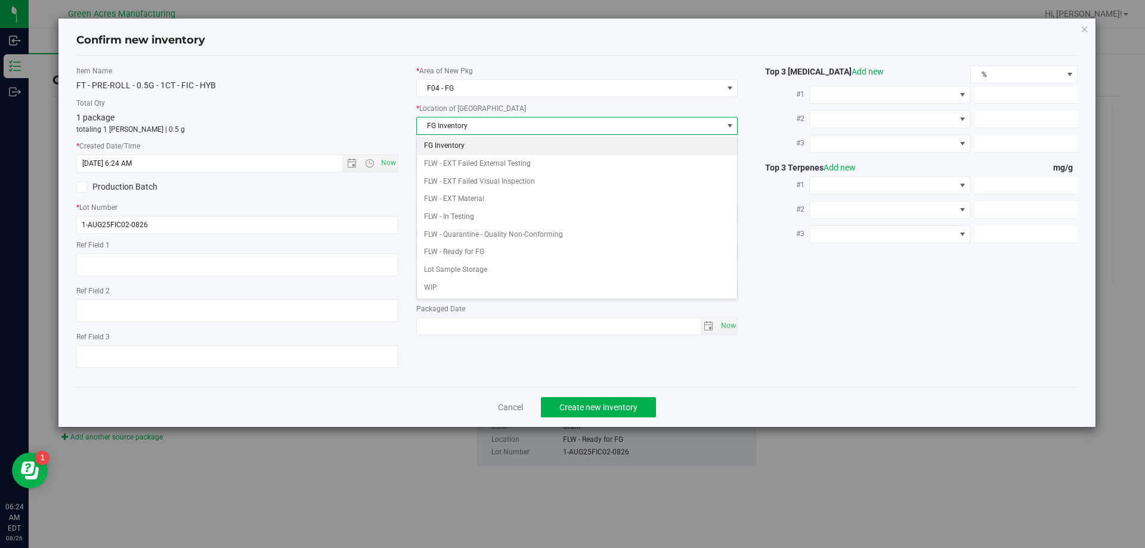
click at [449, 141] on li "FG Inventory" at bounding box center [577, 146] width 321 height 18
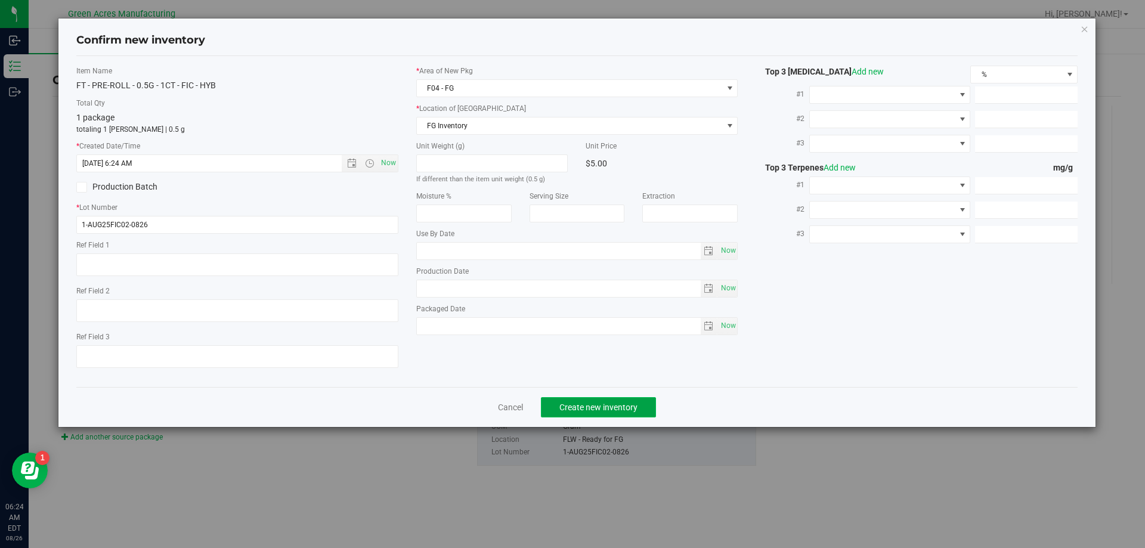
click at [580, 416] on button "Create new inventory" at bounding box center [598, 407] width 115 height 20
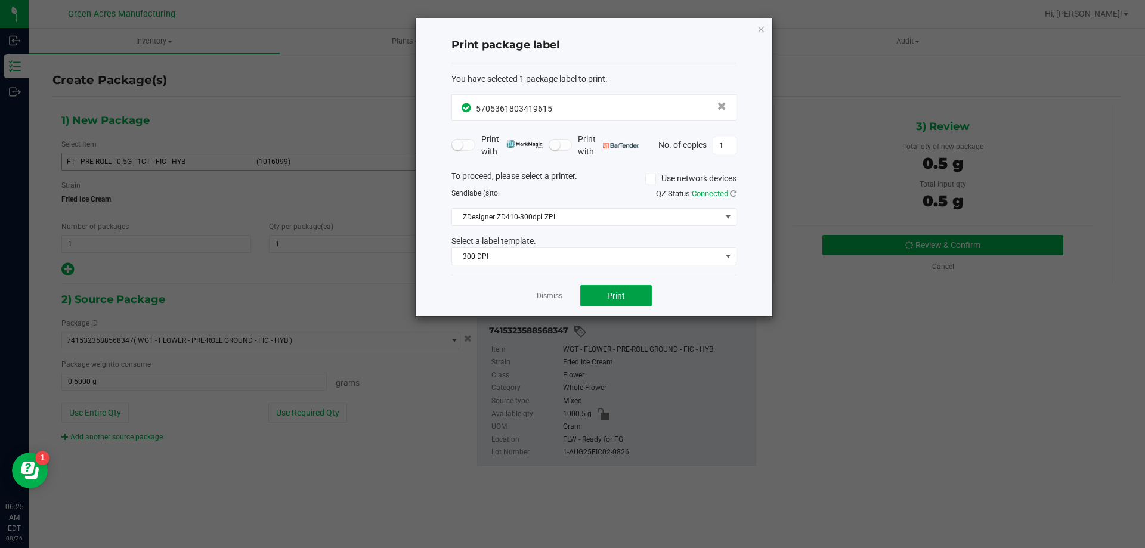
click at [631, 296] on button "Print" at bounding box center [616, 295] width 72 height 21
click at [758, 27] on icon "button" at bounding box center [761, 28] width 8 height 14
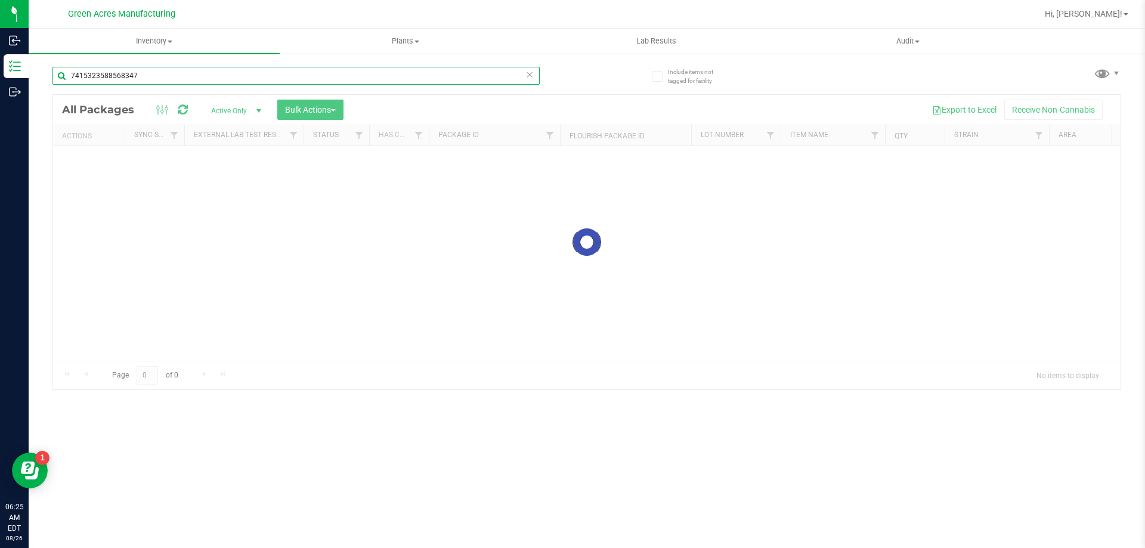
click at [153, 75] on input "7415323588568347" at bounding box center [295, 76] width 487 height 18
click at [104, 78] on input "7415323588568347" at bounding box center [295, 76] width 487 height 18
click at [148, 78] on input "7415323588568347" at bounding box center [295, 76] width 487 height 18
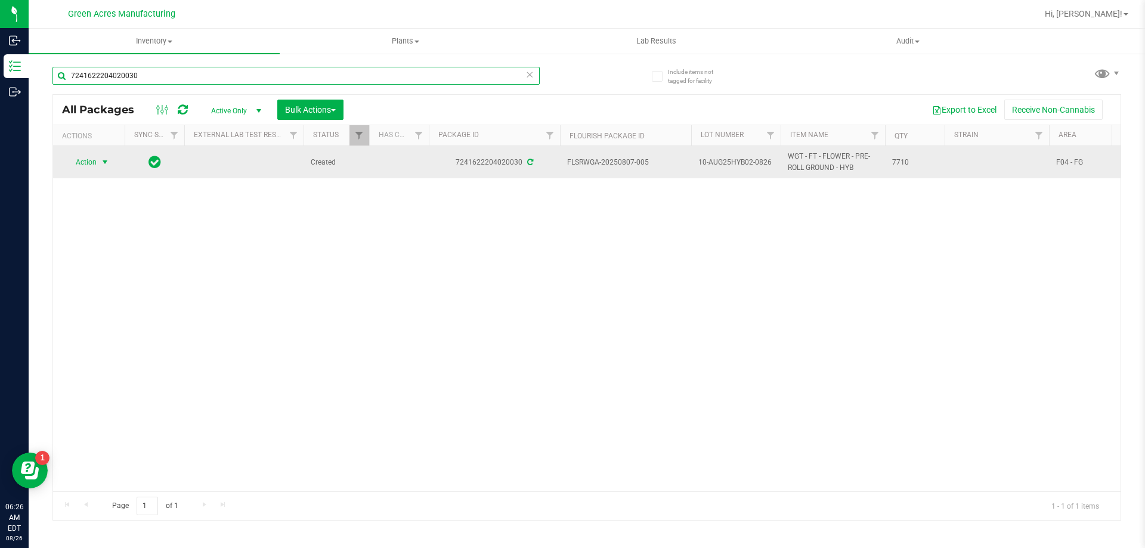
type input "7241622204020030"
click at [91, 166] on span "Action" at bounding box center [81, 162] width 32 height 17
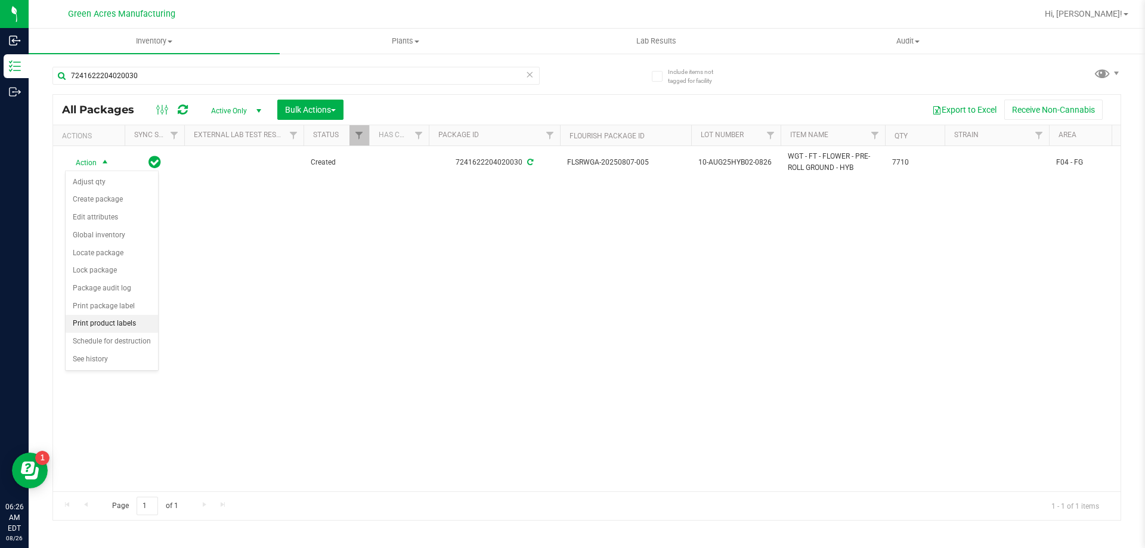
click at [119, 327] on li "Print product labels" at bounding box center [112, 324] width 92 height 18
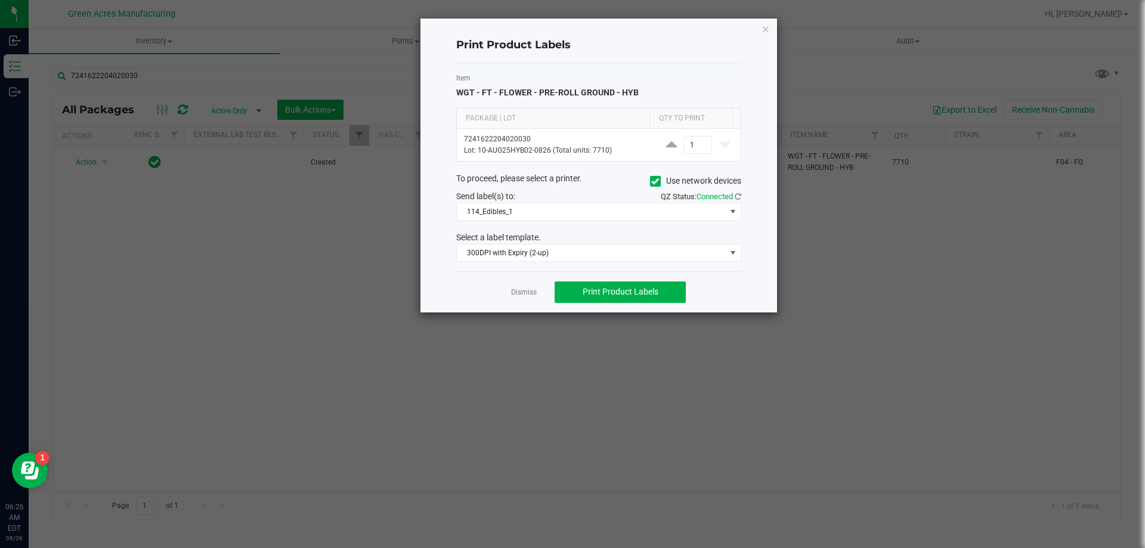
click at [759, 27] on div "Print Product Labels Item WGT - FT - FLOWER - PRE-ROLL GROUND - HYB Package | L…" at bounding box center [599, 165] width 357 height 294
click at [762, 27] on icon "button" at bounding box center [766, 28] width 8 height 14
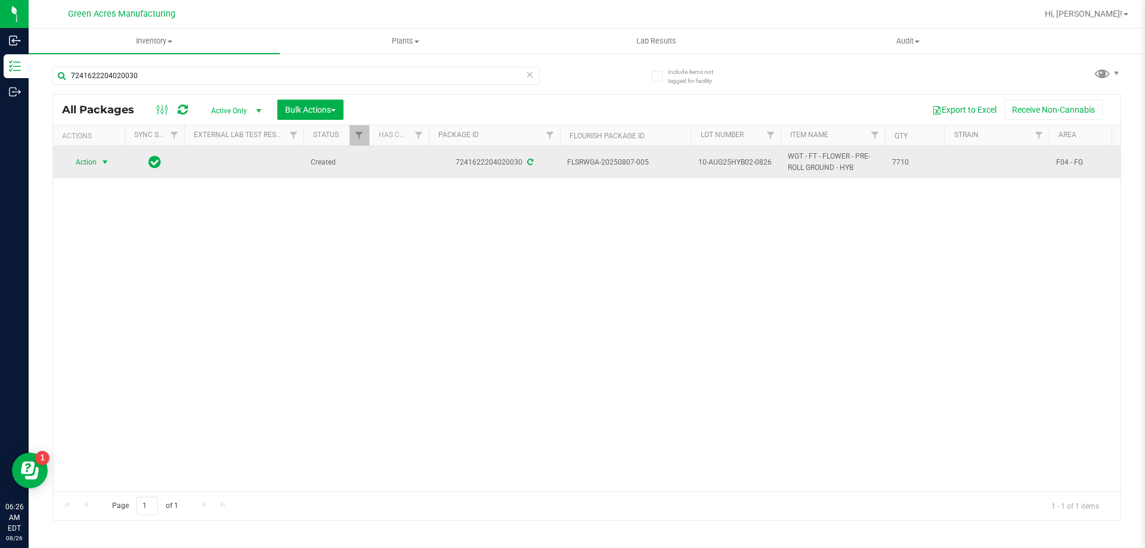
click at [110, 166] on span "select" at bounding box center [105, 162] width 10 height 10
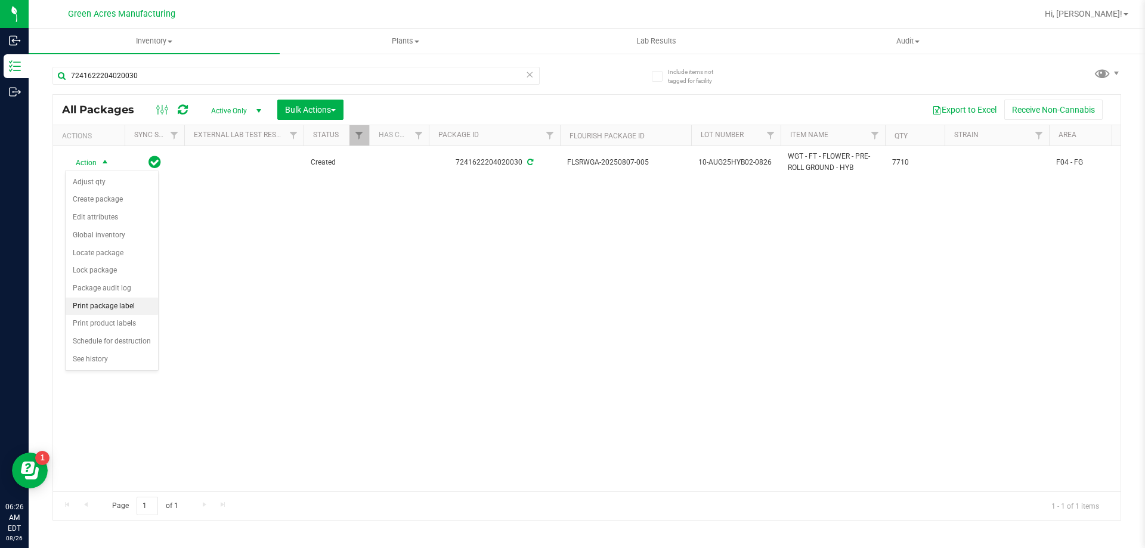
click at [91, 314] on li "Print package label" at bounding box center [112, 307] width 92 height 18
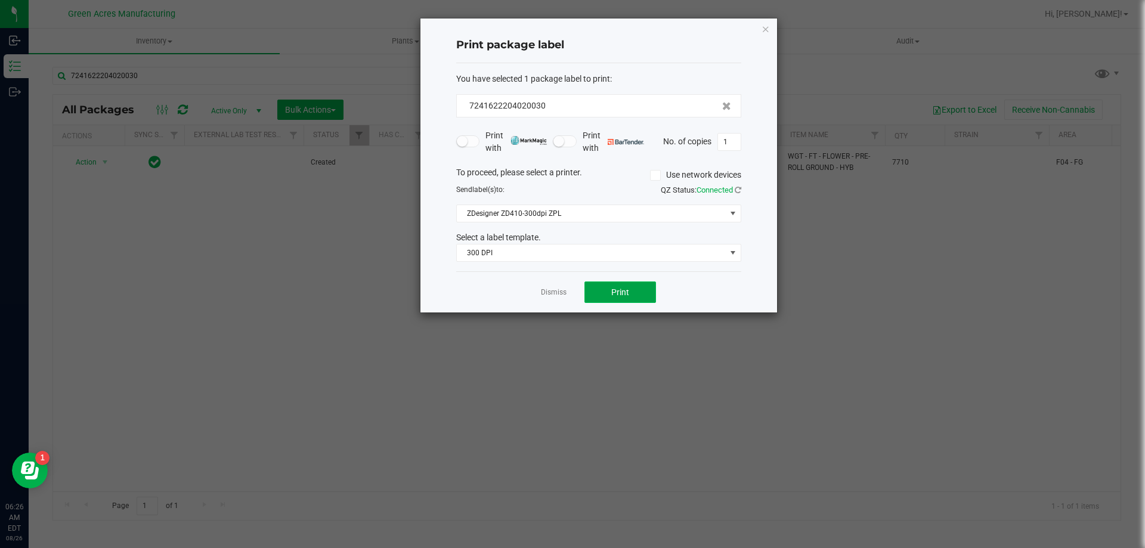
click at [594, 292] on button "Print" at bounding box center [621, 292] width 72 height 21
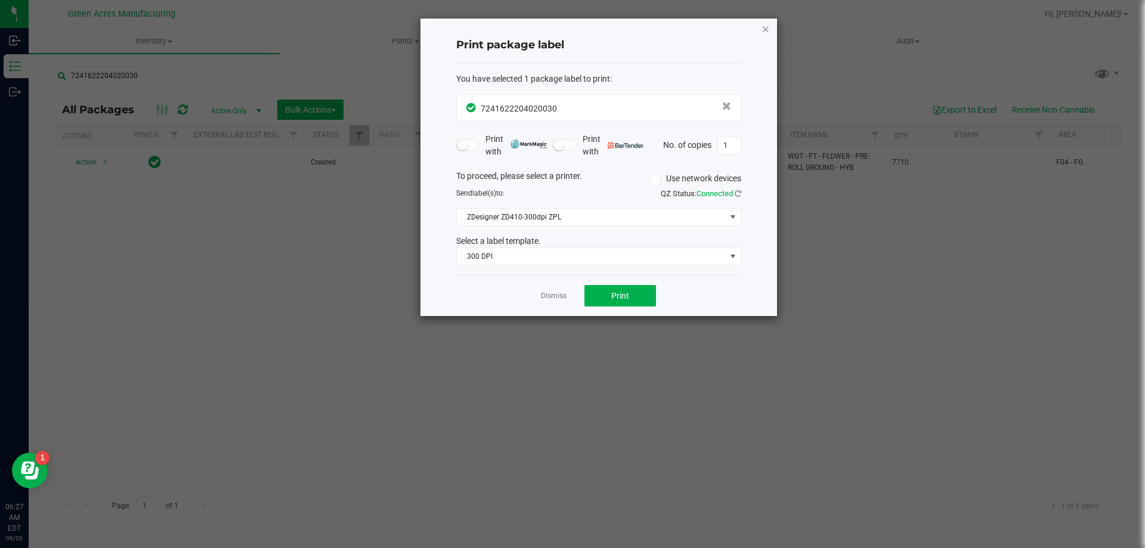
drag, startPoint x: 768, startPoint y: 30, endPoint x: 227, endPoint y: 114, distance: 547.4
click at [768, 32] on icon "button" at bounding box center [766, 28] width 8 height 14
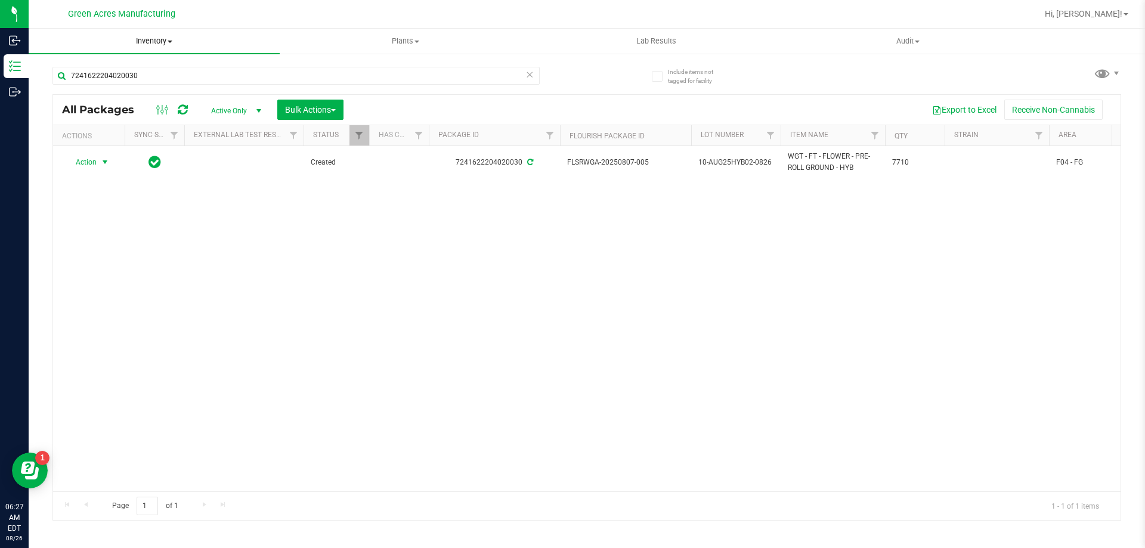
click at [157, 35] on uib-tab-heading "Inventory All packages All inventory Waste log Create inventory" at bounding box center [154, 41] width 251 height 25
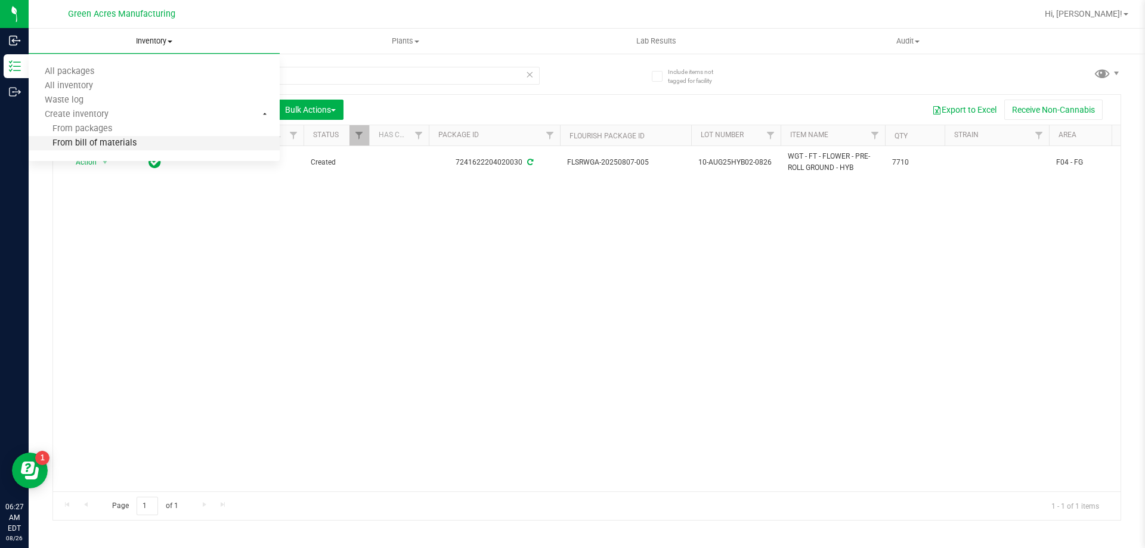
click at [126, 146] on span "From bill of materials" at bounding box center [83, 143] width 108 height 10
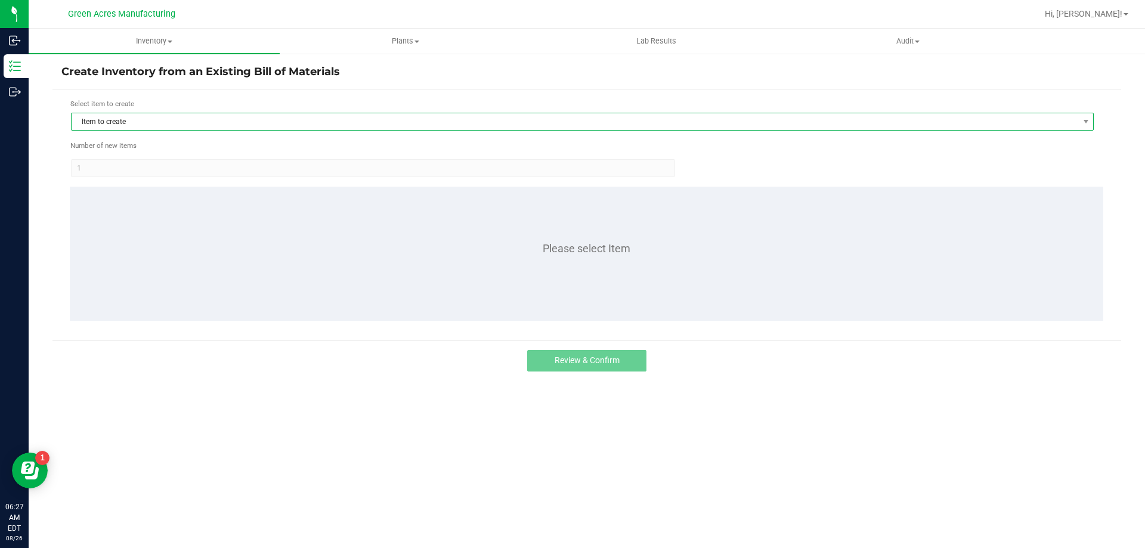
click at [214, 124] on span "Item to create" at bounding box center [575, 121] width 1007 height 17
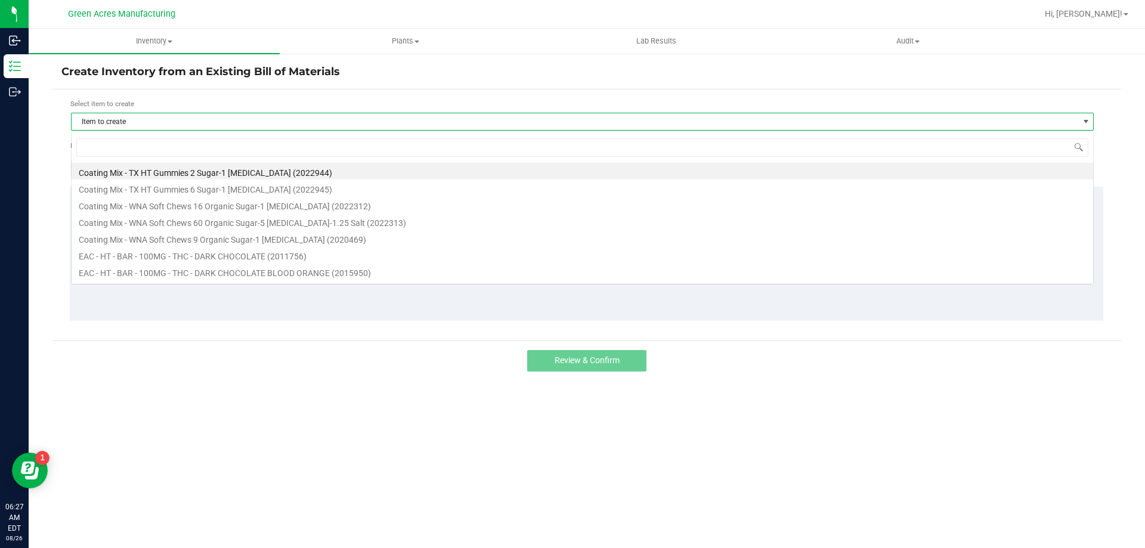
scroll to position [18, 1023]
type input "1013733"
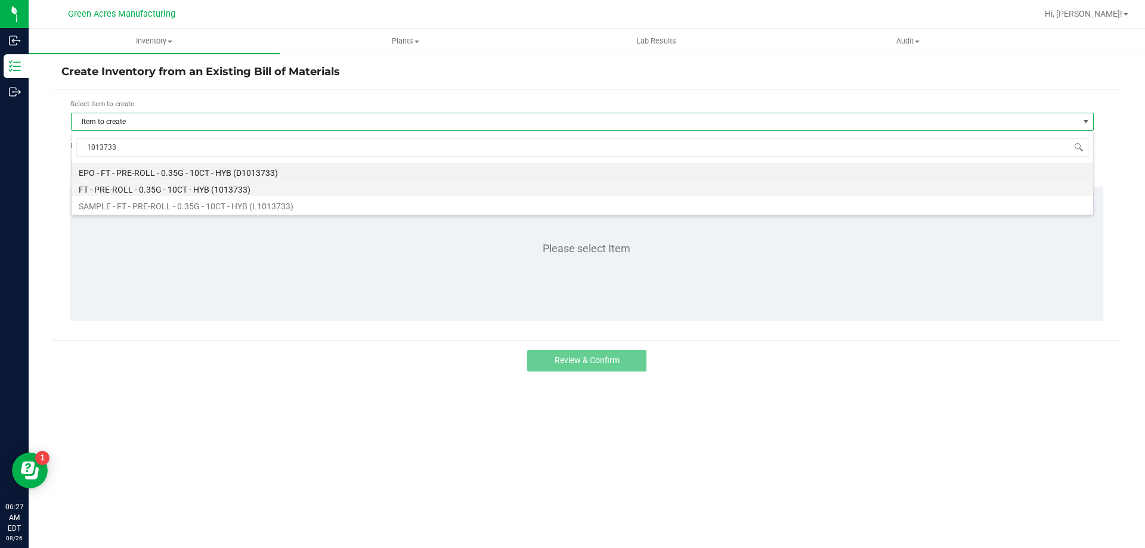
click at [182, 189] on li "FT - PRE-ROLL - 0.35G - 10CT - HYB (1013733)" at bounding box center [583, 188] width 1022 height 17
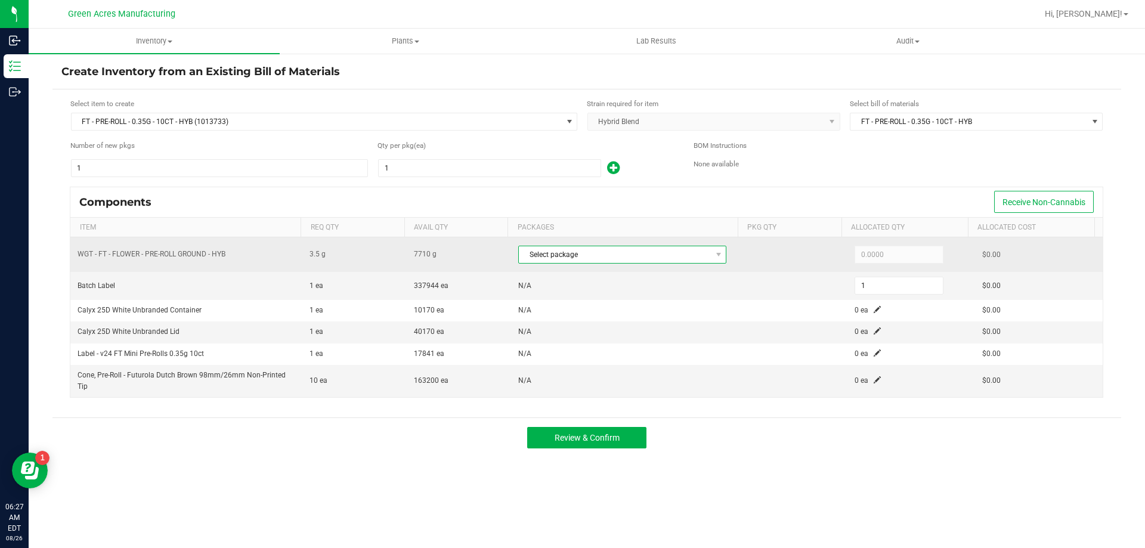
click at [578, 261] on span "Select package" at bounding box center [615, 254] width 192 height 17
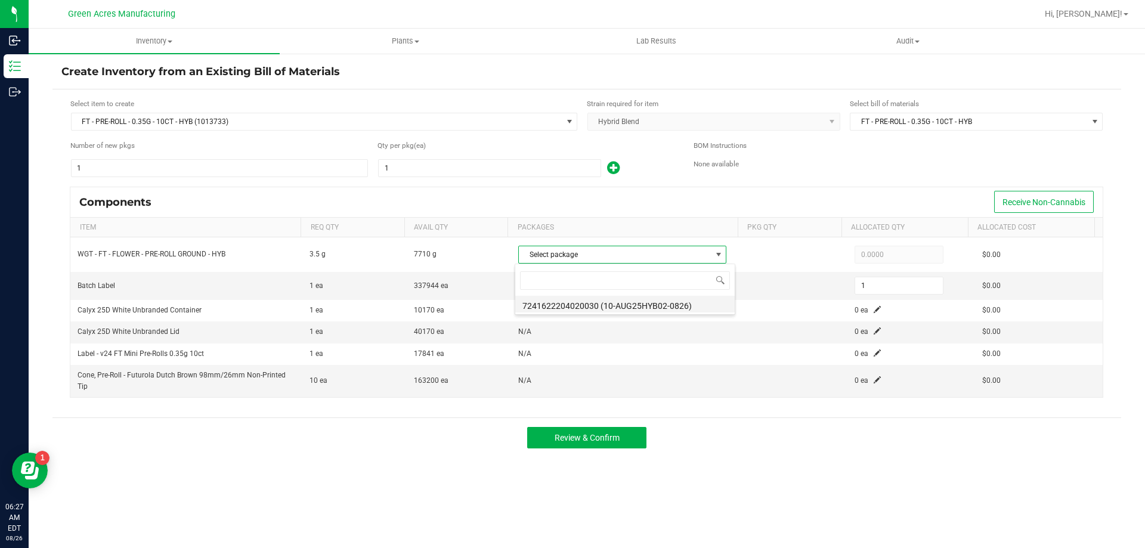
click at [587, 301] on li "7241622204020030 (10-AUG25HYB02-0826)" at bounding box center [625, 304] width 220 height 17
type input "3.5000"
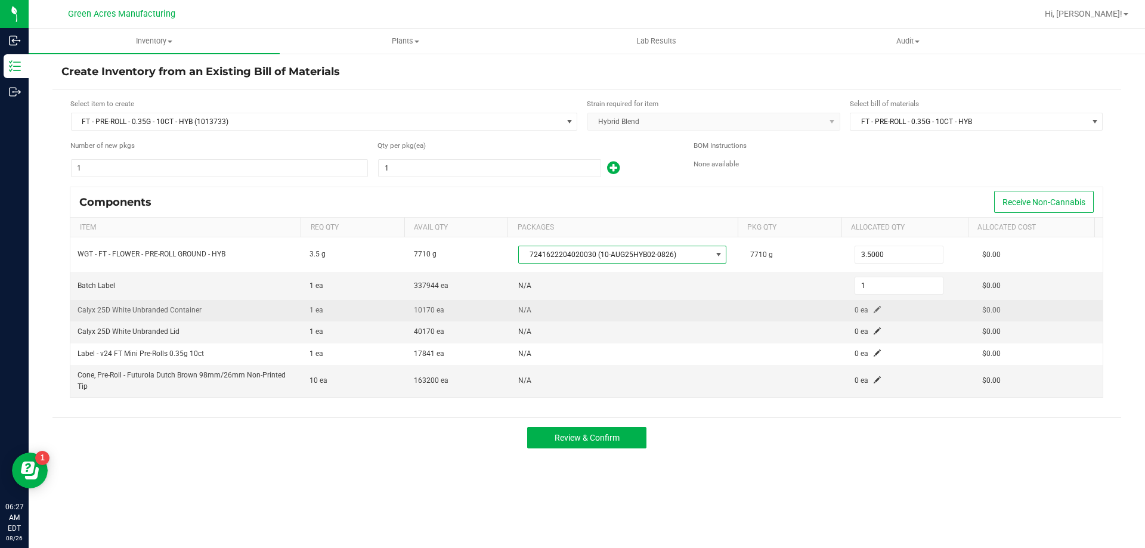
click at [874, 308] on span at bounding box center [877, 309] width 7 height 7
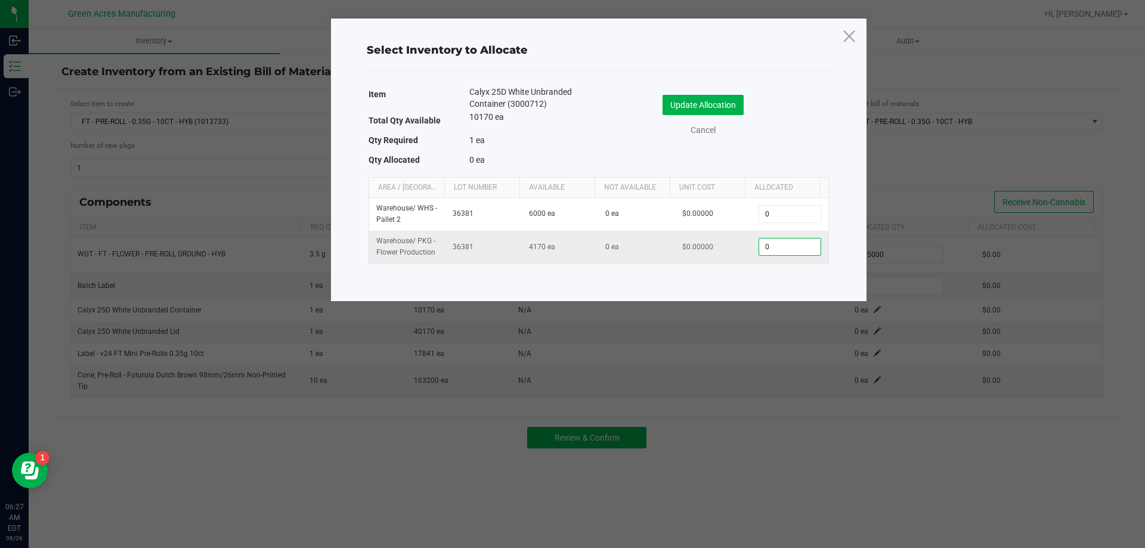
click at [799, 246] on input "0" at bounding box center [789, 247] width 61 height 17
type input "1"
click at [721, 105] on button "Update Allocation" at bounding box center [703, 105] width 81 height 20
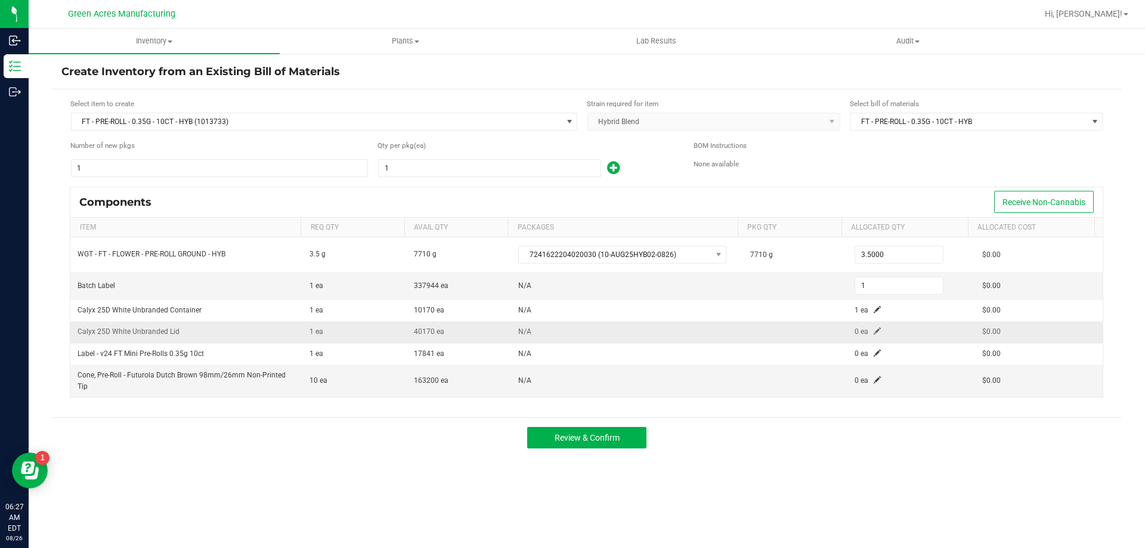
click at [867, 336] on td "0 ea" at bounding box center [912, 332] width 128 height 21
click at [874, 327] on span at bounding box center [877, 330] width 7 height 7
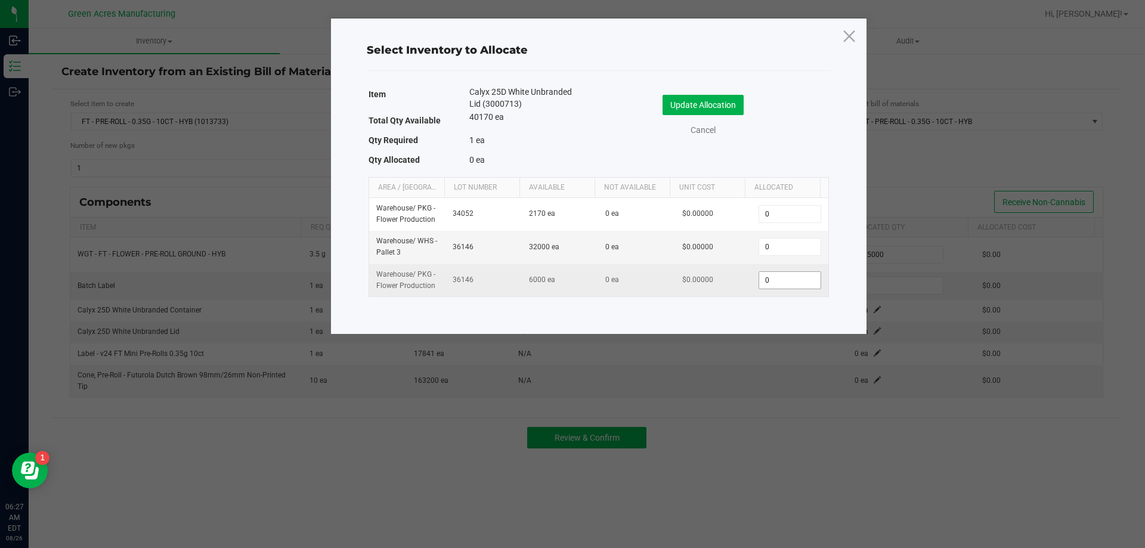
click at [805, 285] on input "0" at bounding box center [789, 280] width 61 height 17
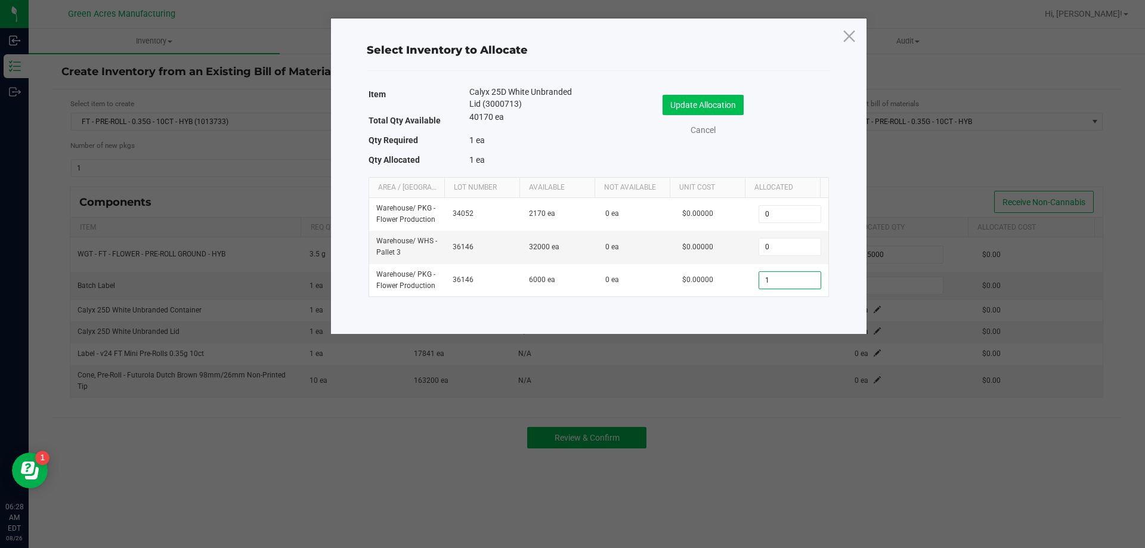
type input "1"
click at [723, 110] on button "Update Allocation" at bounding box center [703, 105] width 81 height 20
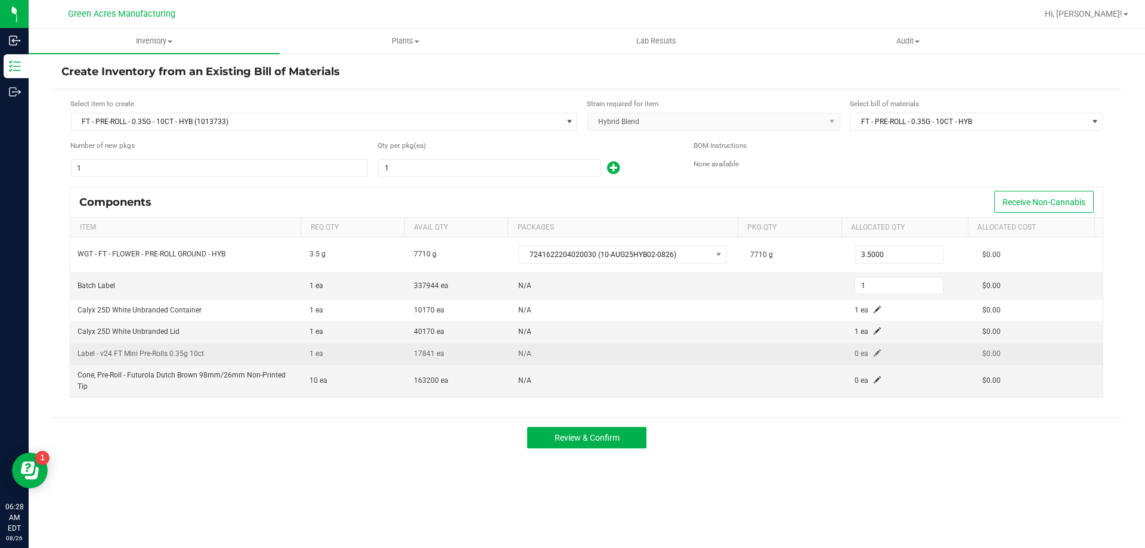
click at [874, 351] on span at bounding box center [877, 353] width 7 height 7
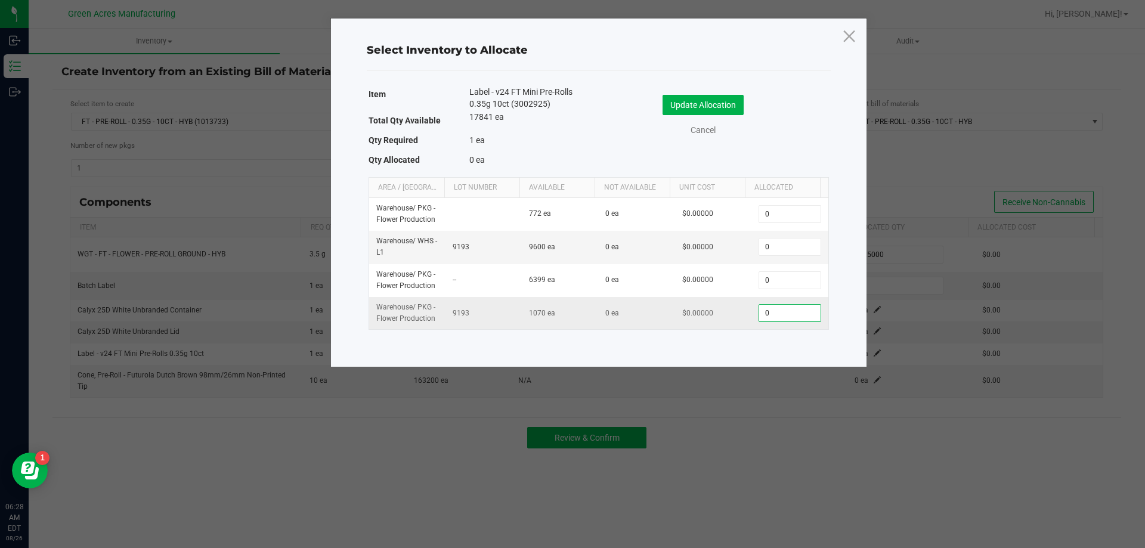
click at [800, 316] on input "0" at bounding box center [789, 313] width 61 height 17
type input "1"
click at [723, 103] on button "Update Allocation" at bounding box center [703, 105] width 81 height 20
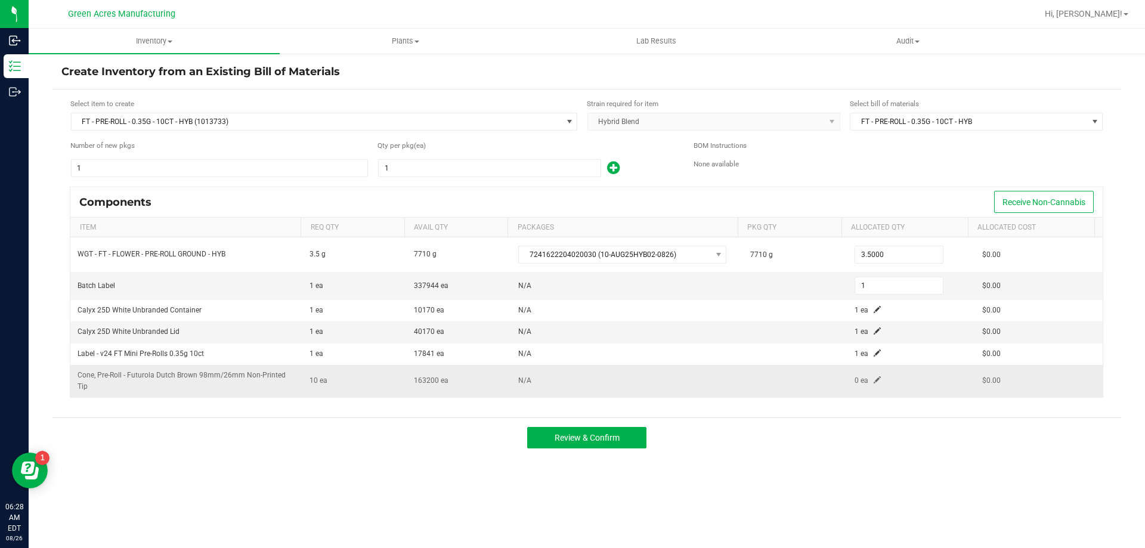
click at [874, 379] on span at bounding box center [877, 379] width 7 height 7
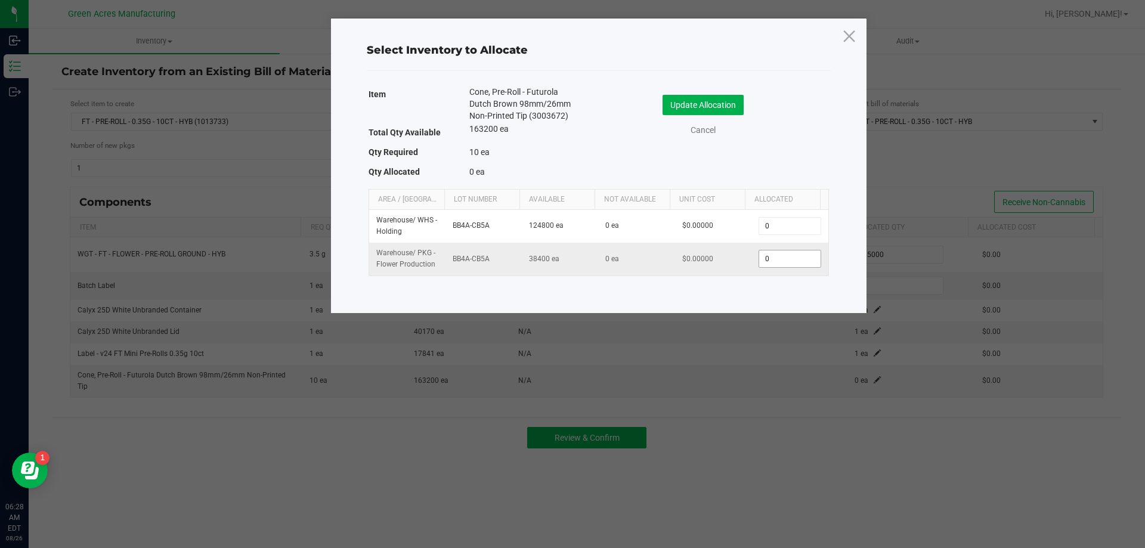
click at [778, 251] on input "0" at bounding box center [789, 259] width 61 height 17
type input "10"
click at [739, 112] on button "Update Allocation" at bounding box center [703, 105] width 81 height 20
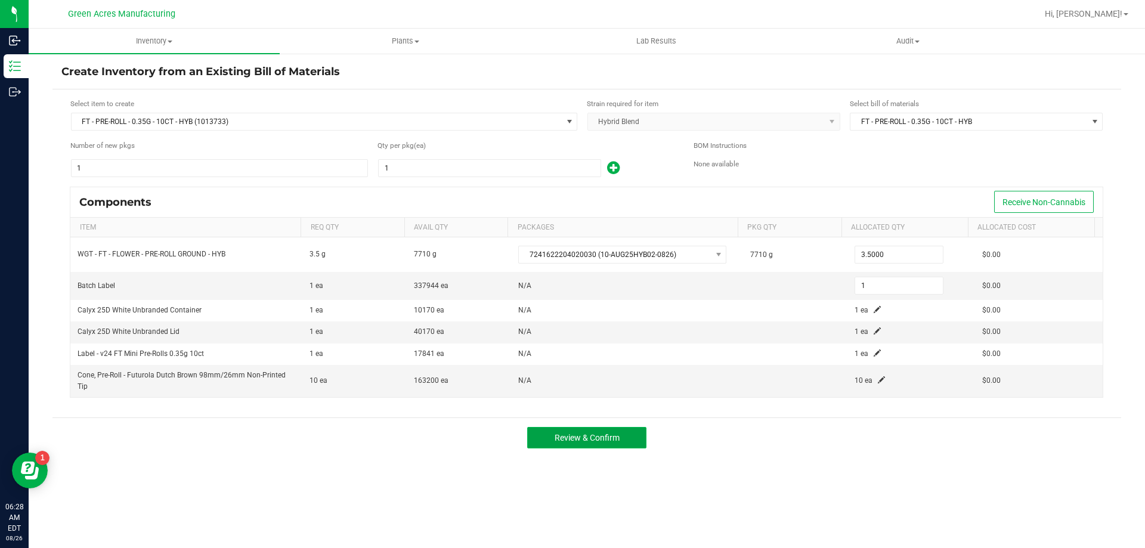
click at [622, 429] on button "Review & Confirm" at bounding box center [586, 437] width 119 height 21
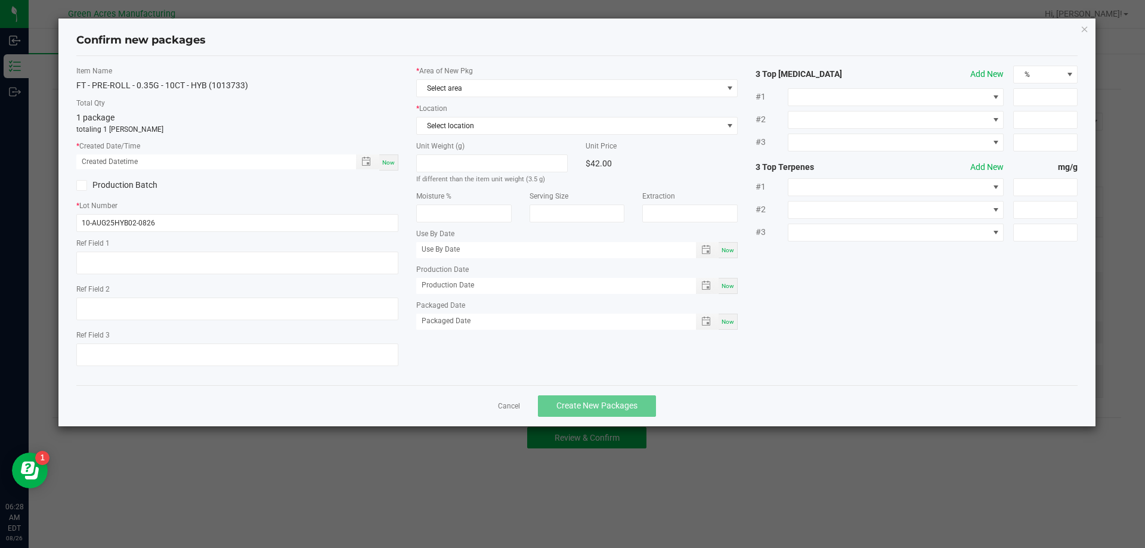
click at [387, 163] on span "Now" at bounding box center [388, 162] width 13 height 7
type input "[DATE] 06:28 AM"
click at [462, 92] on span "Select area" at bounding box center [570, 88] width 306 height 17
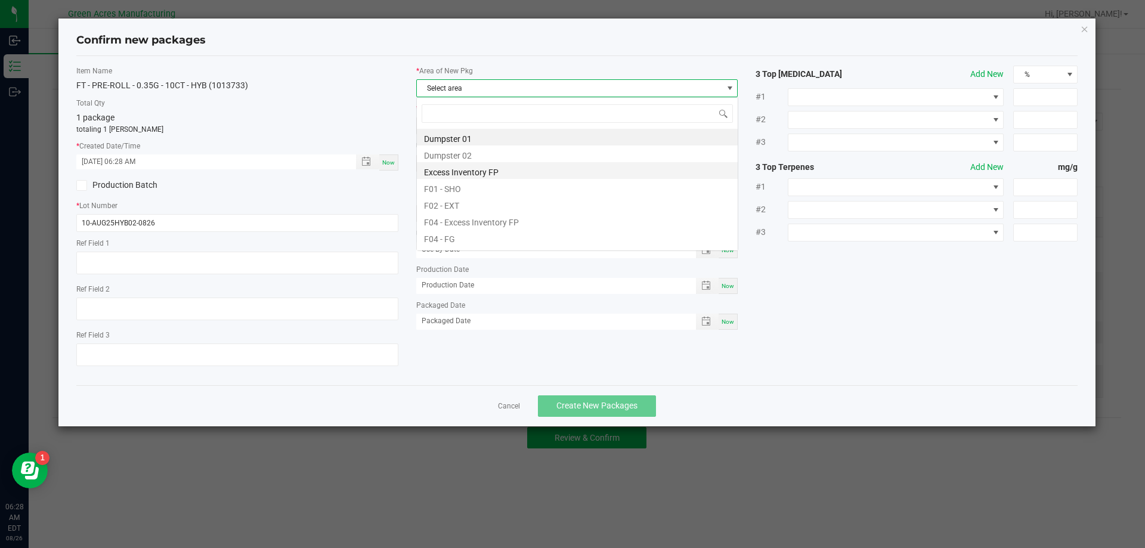
scroll to position [18, 322]
click at [466, 233] on li "F04 - FG" at bounding box center [577, 237] width 321 height 17
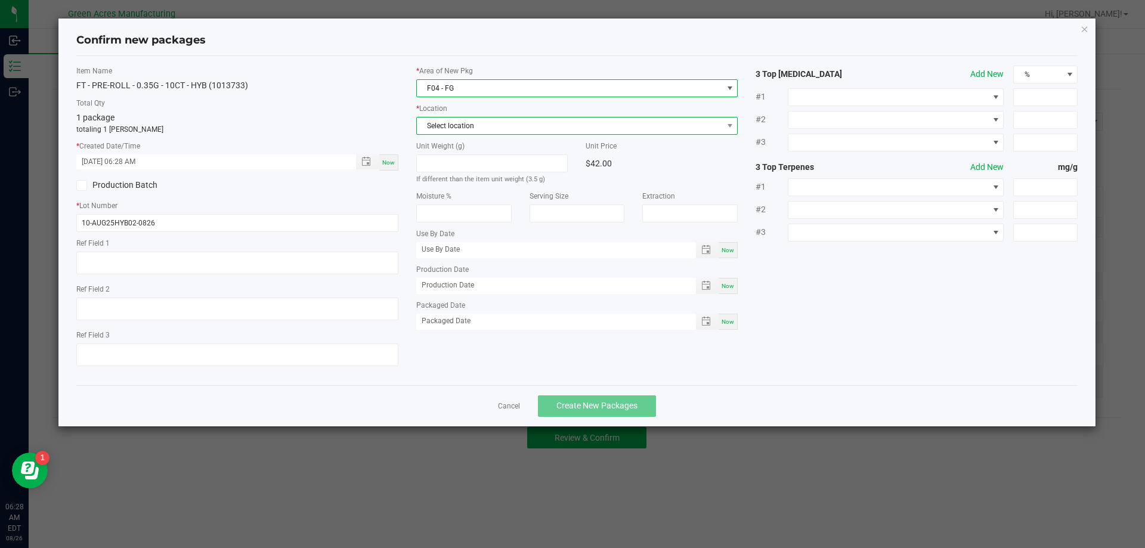
click at [471, 119] on span "Select location" at bounding box center [570, 126] width 306 height 17
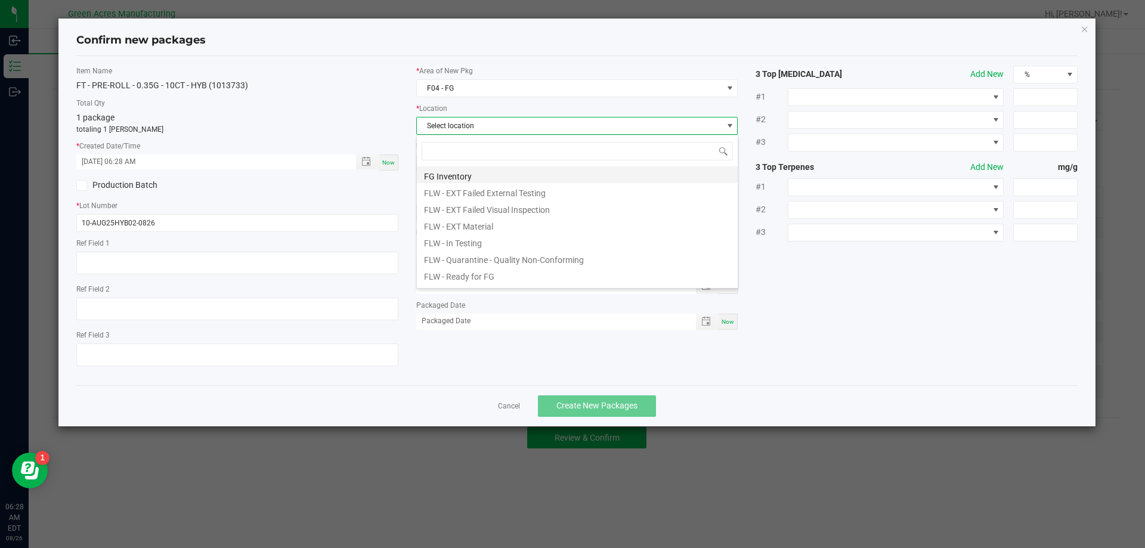
click at [472, 173] on li "FG Inventory" at bounding box center [577, 174] width 321 height 17
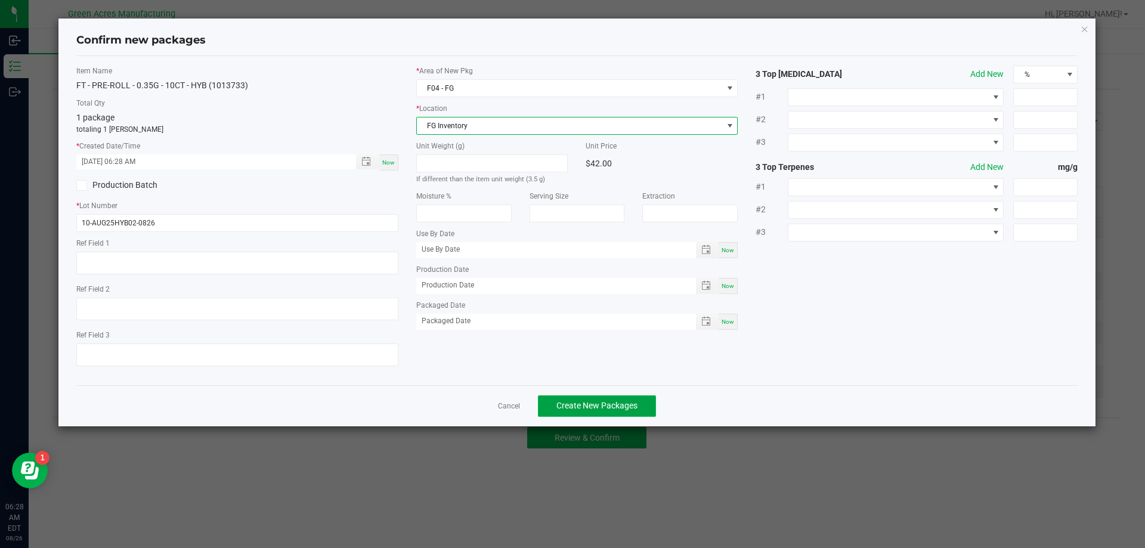
click at [565, 409] on span "Create New Packages" at bounding box center [597, 406] width 81 height 10
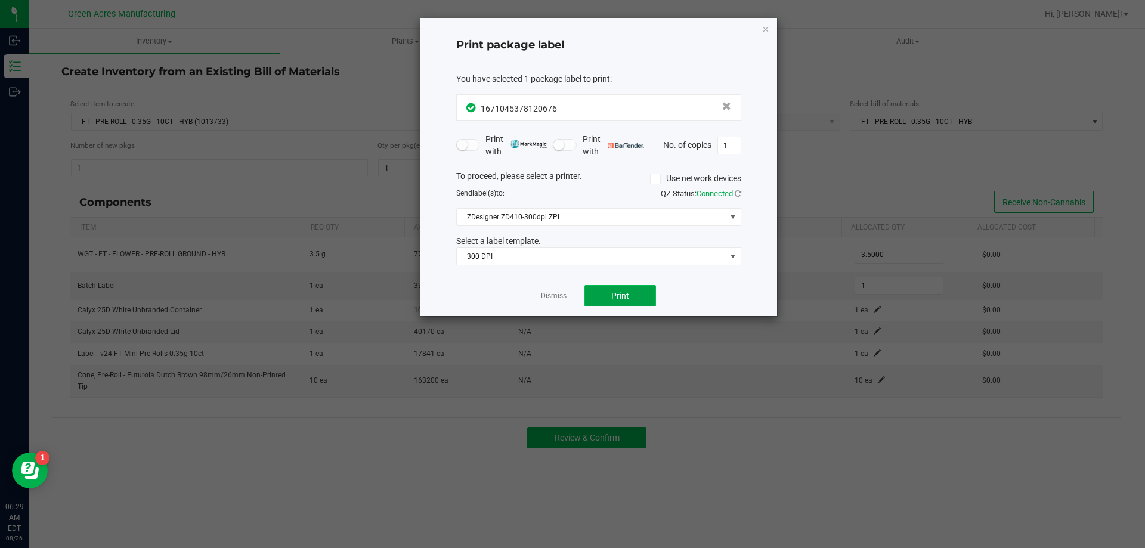
click at [622, 294] on span "Print" at bounding box center [620, 296] width 18 height 10
click at [767, 28] on icon "button" at bounding box center [766, 28] width 8 height 14
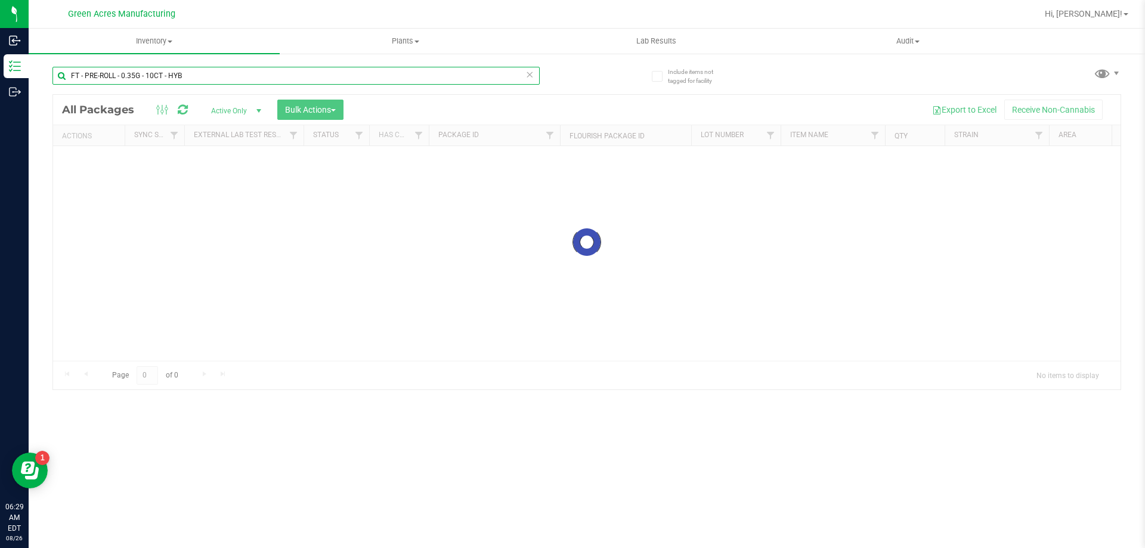
click at [227, 84] on input "FT - PRE-ROLL - 0.35G - 10CT - HYB" at bounding box center [295, 76] width 487 height 18
drag, startPoint x: 227, startPoint y: 84, endPoint x: 255, endPoint y: 88, distance: 28.4
click at [243, 88] on div "5705361803419615" at bounding box center [295, 80] width 487 height 27
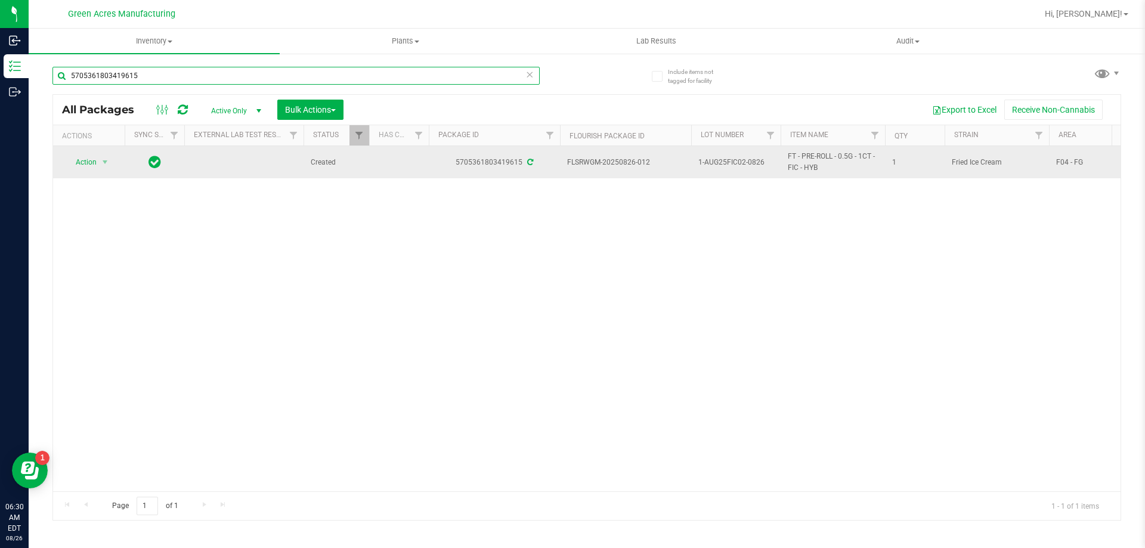
type input "5705361803419615"
click at [80, 165] on span "Action" at bounding box center [81, 162] width 32 height 17
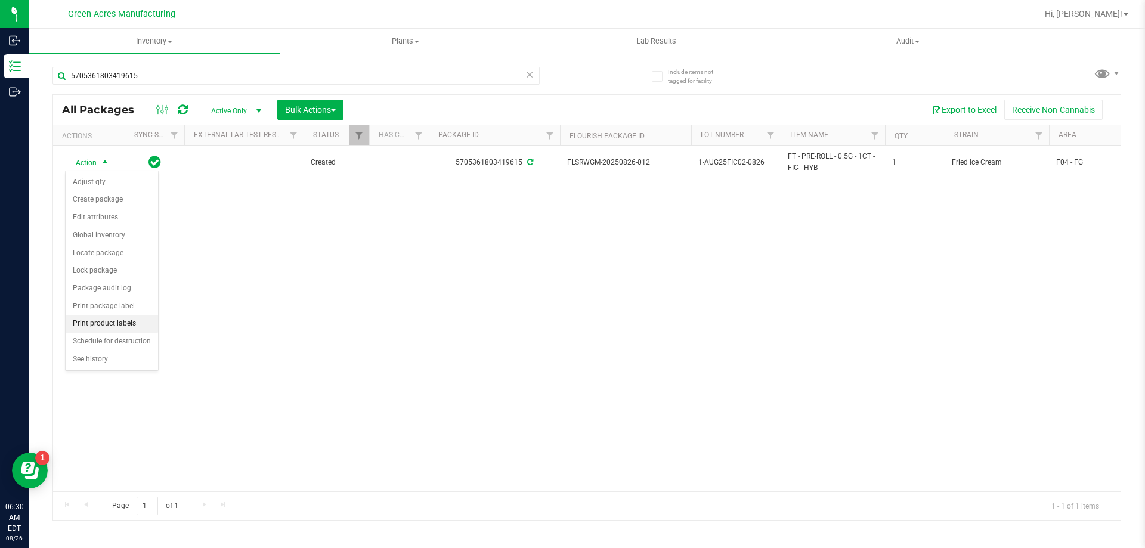
click at [105, 325] on li "Print product labels" at bounding box center [112, 324] width 92 height 18
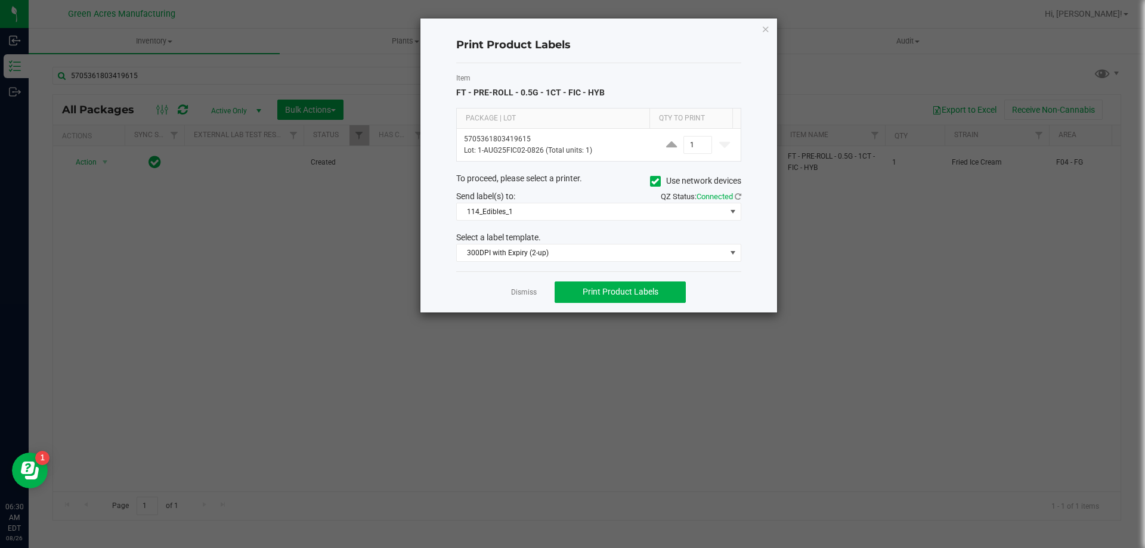
click at [651, 181] on icon at bounding box center [655, 181] width 8 height 0
click at [0, 0] on input "Use network devices" at bounding box center [0, 0] width 0 height 0
click at [478, 212] on span at bounding box center [591, 211] width 269 height 17
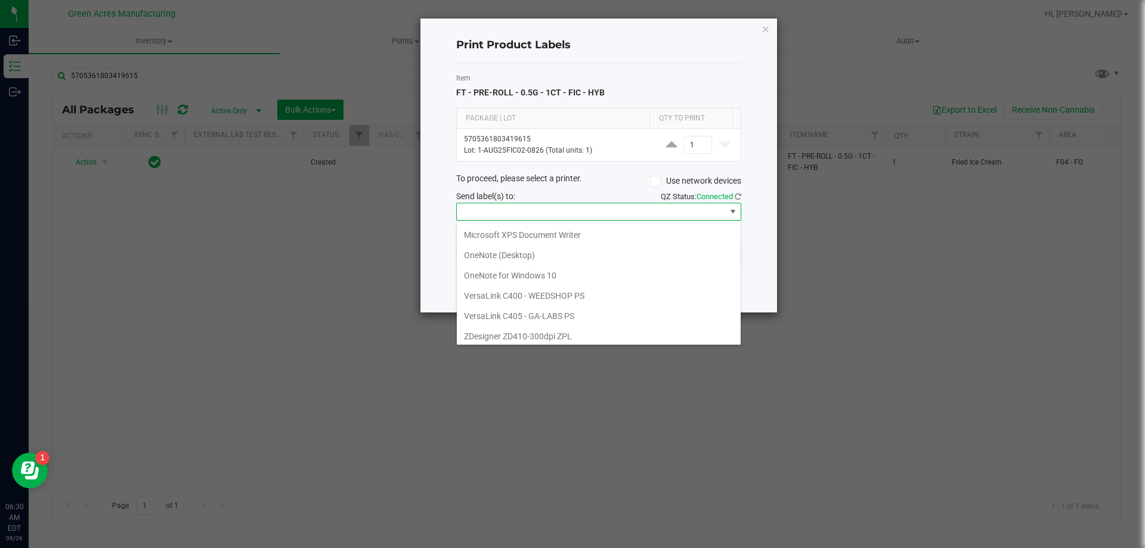
scroll to position [43, 0]
click at [507, 334] on ZPL "ZDesigner ZD410-300dpi ZPL" at bounding box center [599, 332] width 284 height 20
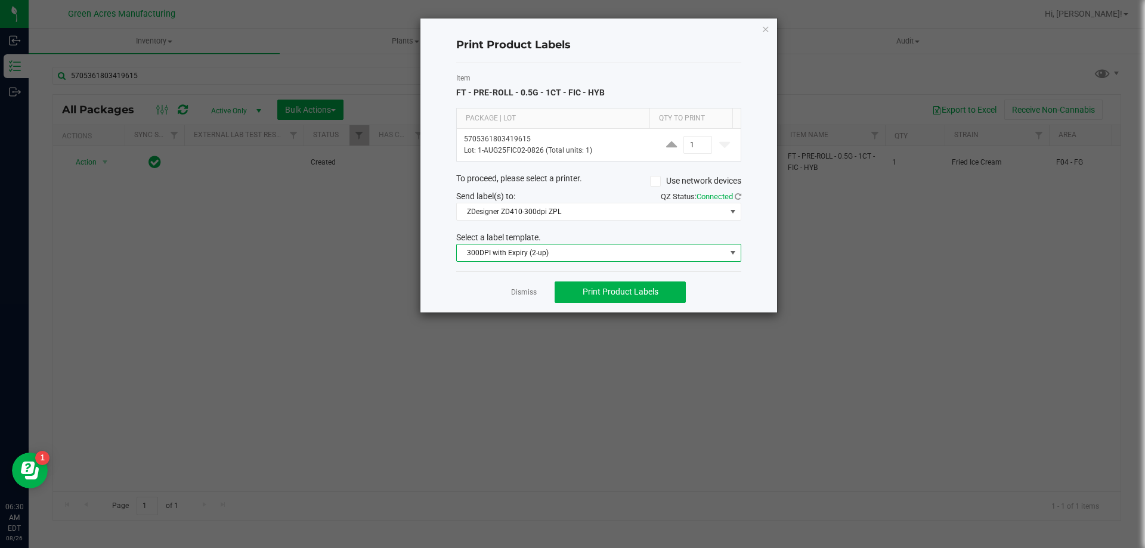
click at [582, 256] on span "300DPI with Expiry (2-up)" at bounding box center [591, 253] width 269 height 17
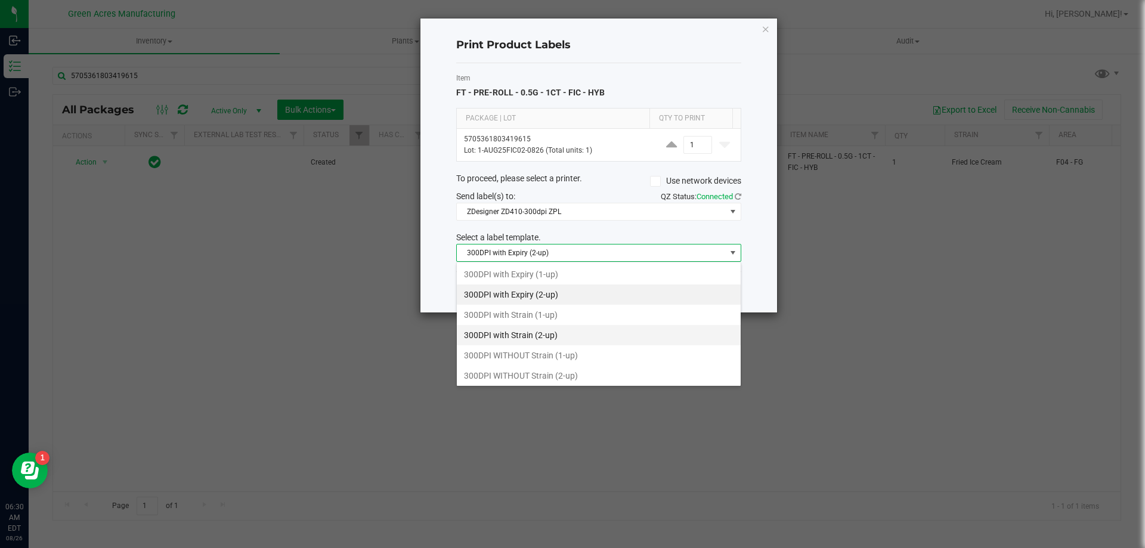
scroll to position [18, 285]
click at [570, 335] on li "300DPI with Strain (2-up)" at bounding box center [599, 335] width 284 height 20
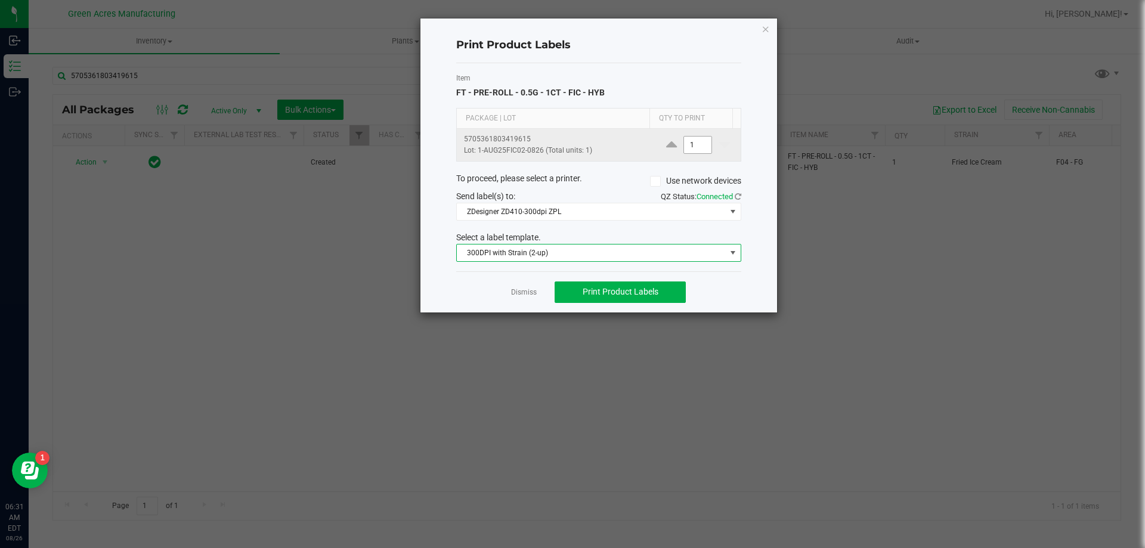
click at [686, 147] on input "1" at bounding box center [697, 145] width 27 height 17
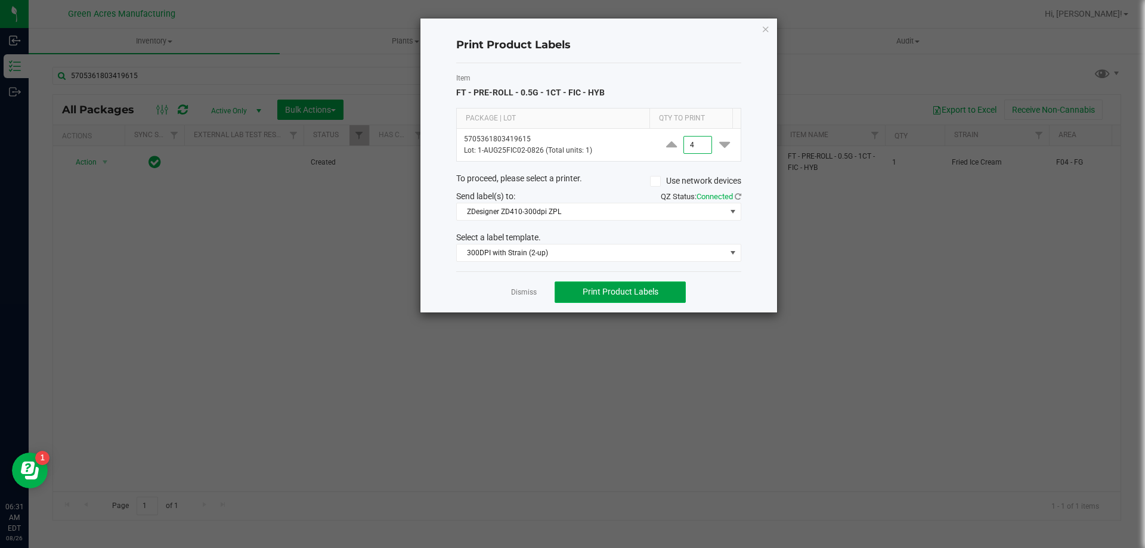
click at [633, 290] on span "Print Product Labels" at bounding box center [621, 292] width 76 height 10
click at [690, 149] on input "4" at bounding box center [697, 145] width 27 height 17
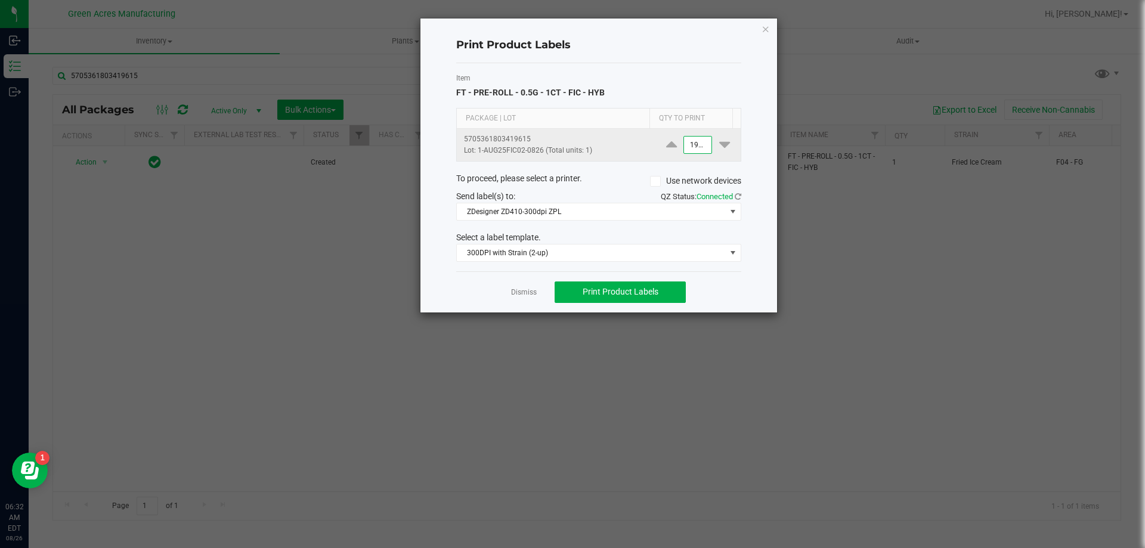
scroll to position [0, 1]
type input "1,950"
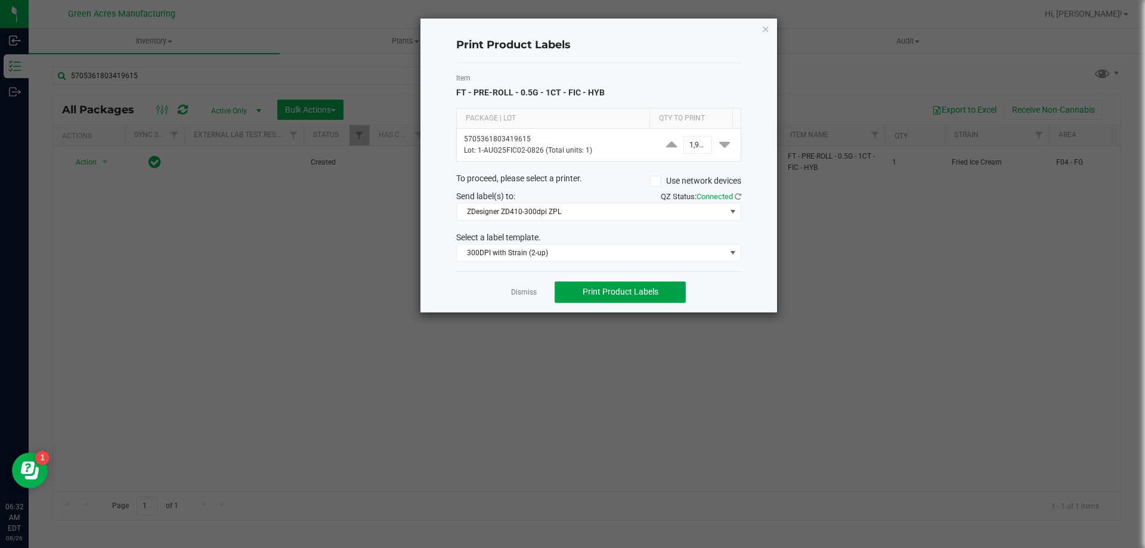
scroll to position [0, 0]
click at [609, 285] on button "Print Product Labels" at bounding box center [620, 292] width 131 height 21
click at [761, 29] on div "Print Product Labels Item FT - PRE-ROLL - 0.5G - 1CT - FIC - HYB Package | Lot …" at bounding box center [599, 165] width 357 height 294
click at [765, 32] on icon "button" at bounding box center [766, 28] width 8 height 14
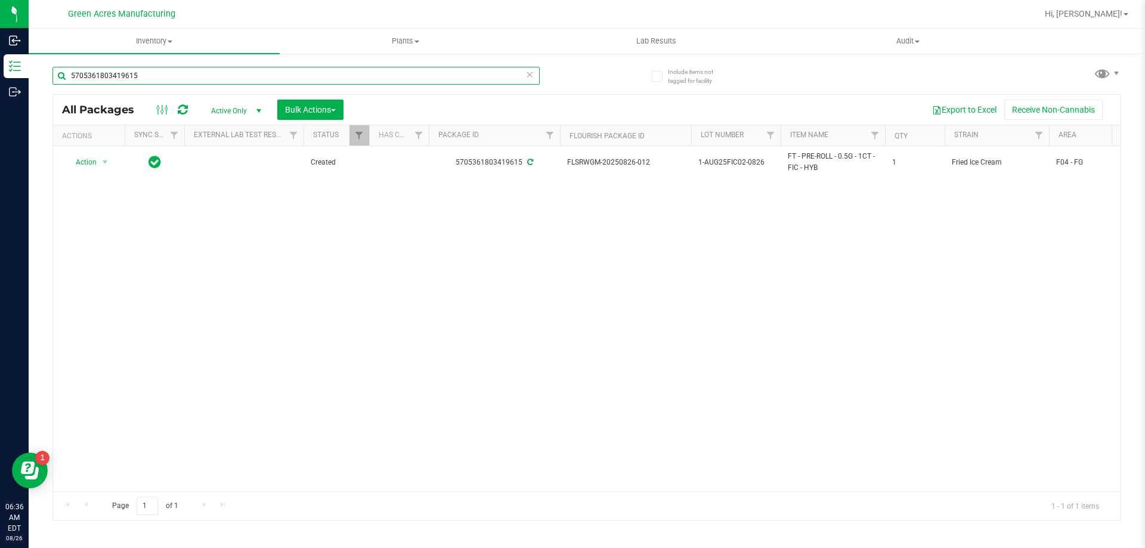
click at [165, 83] on input "5705361803419615" at bounding box center [295, 76] width 487 height 18
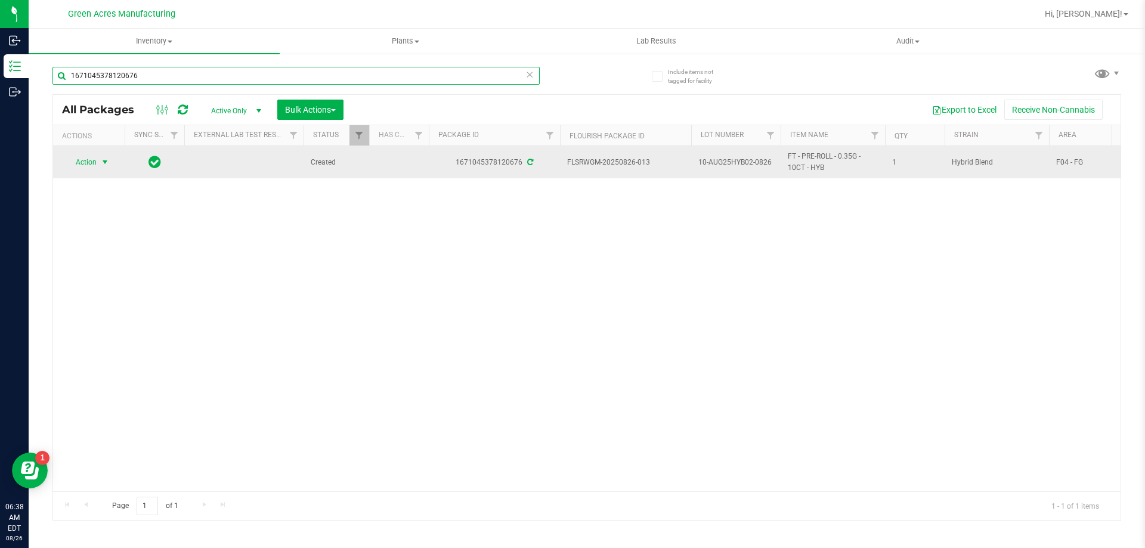
type input "1671045378120676"
click at [110, 159] on span "select" at bounding box center [105, 162] width 15 height 17
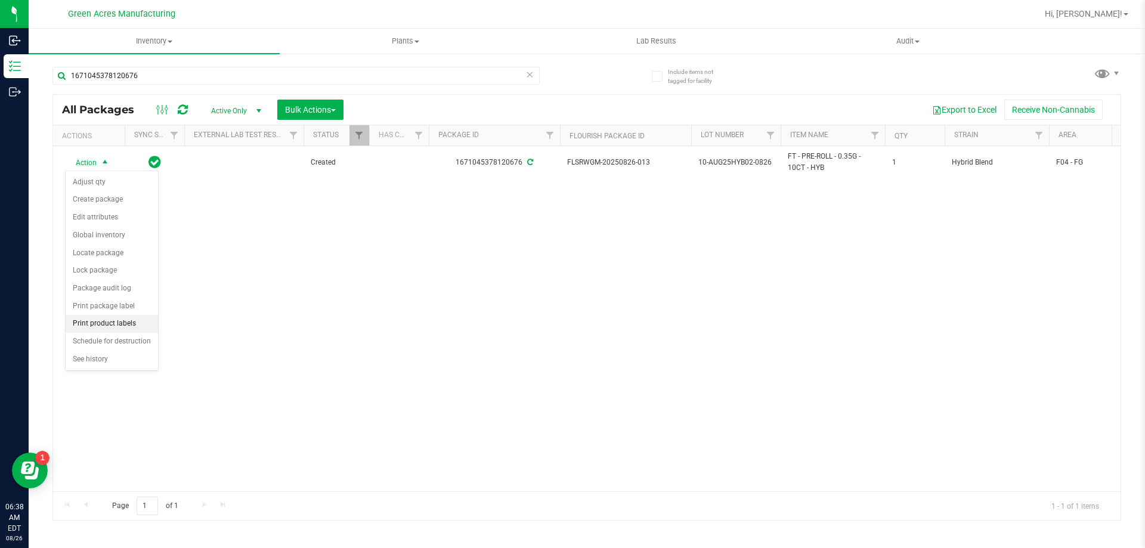
click at [130, 326] on li "Print product labels" at bounding box center [112, 324] width 92 height 18
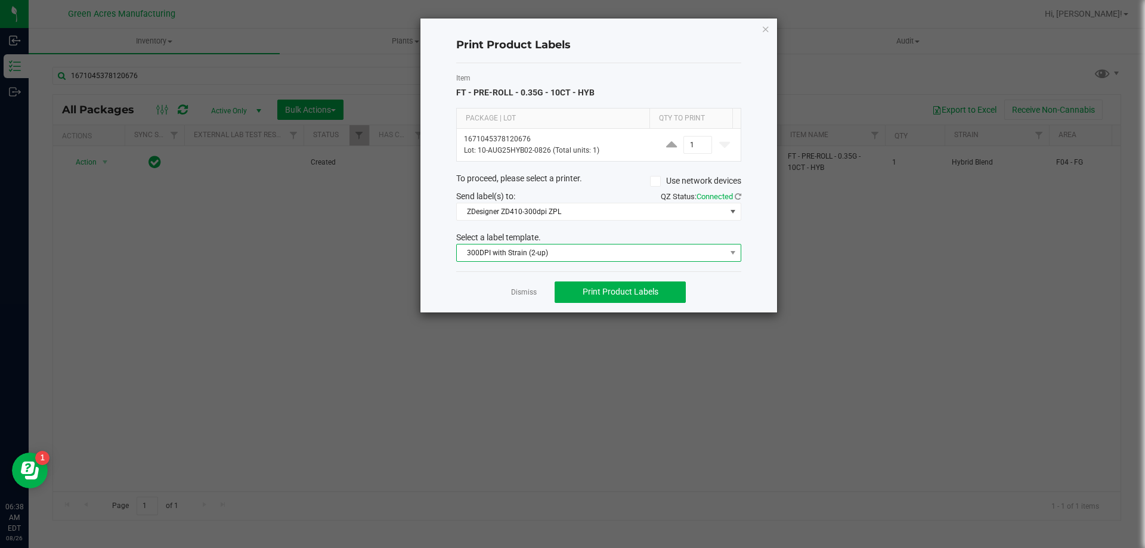
click at [568, 255] on span "300DPI with Strain (2-up)" at bounding box center [591, 253] width 269 height 17
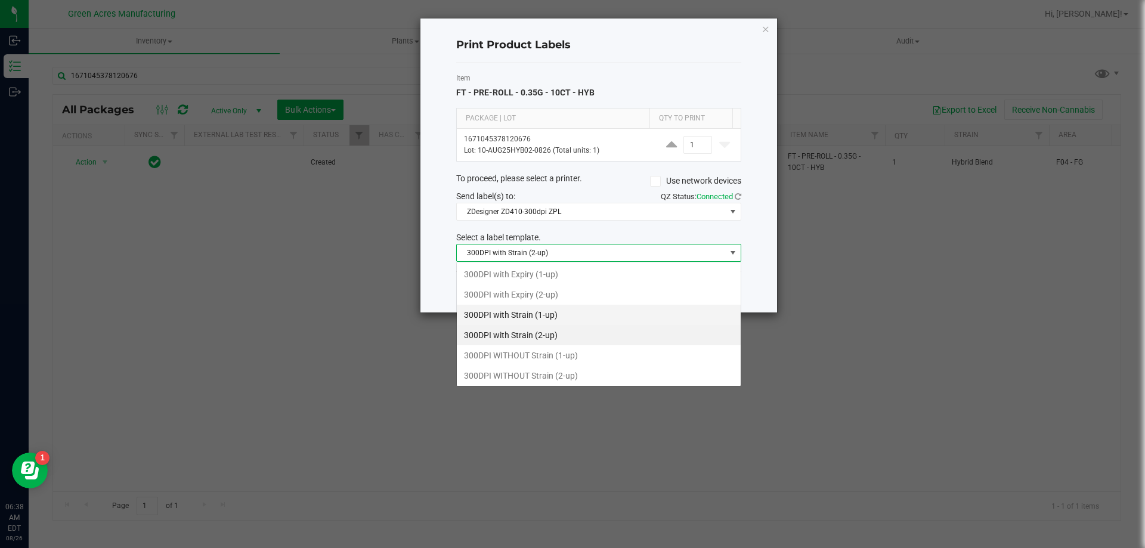
scroll to position [18, 285]
drag, startPoint x: 563, startPoint y: 376, endPoint x: 577, endPoint y: 350, distance: 29.4
click at [565, 376] on li "300DPI WITHOUT Strain (2-up)" at bounding box center [599, 376] width 284 height 20
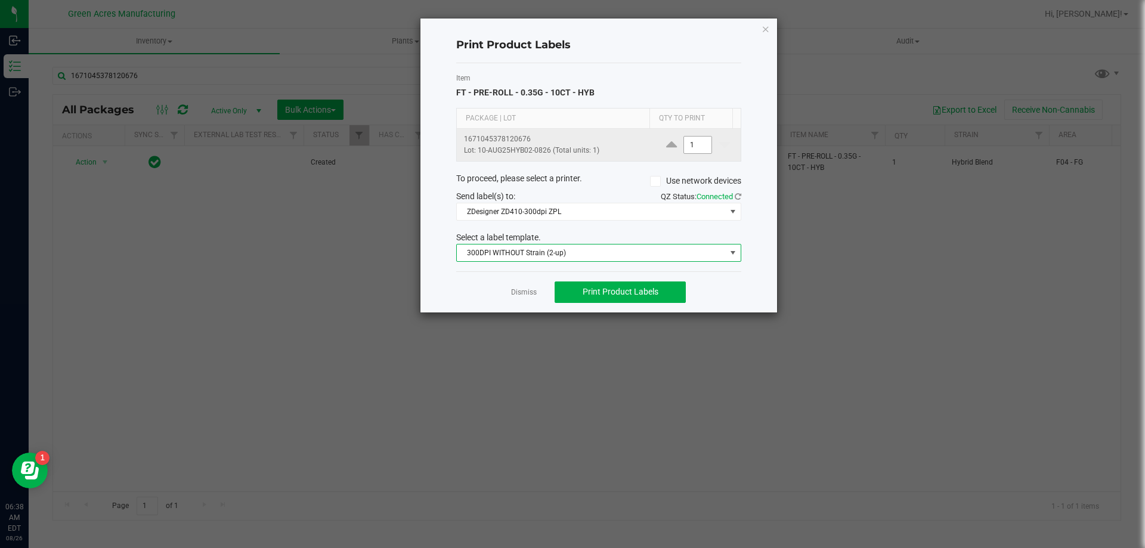
click at [688, 144] on input "1" at bounding box center [697, 145] width 27 height 17
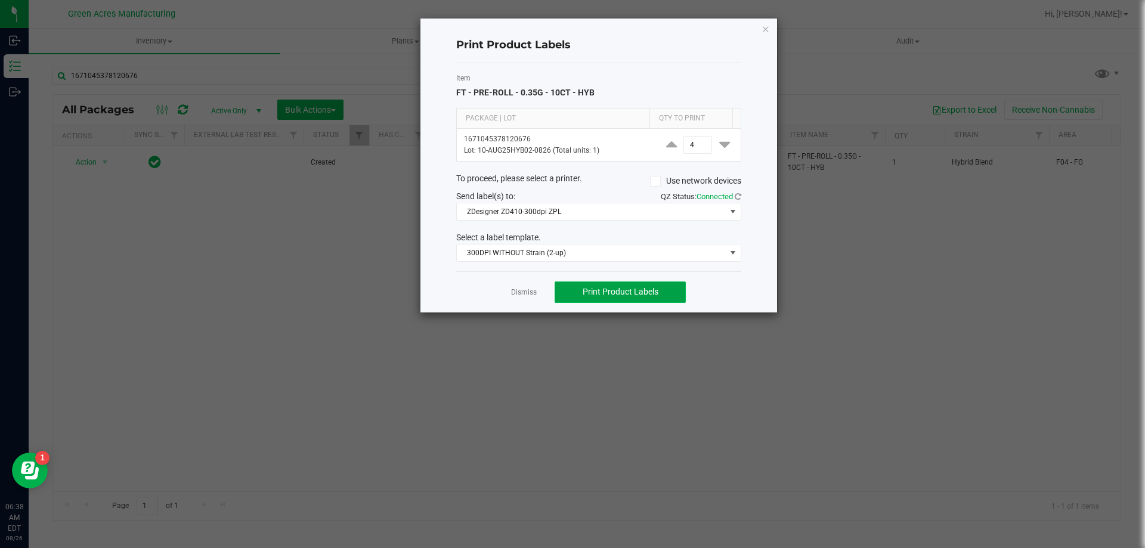
click at [639, 296] on span "Print Product Labels" at bounding box center [621, 292] width 76 height 10
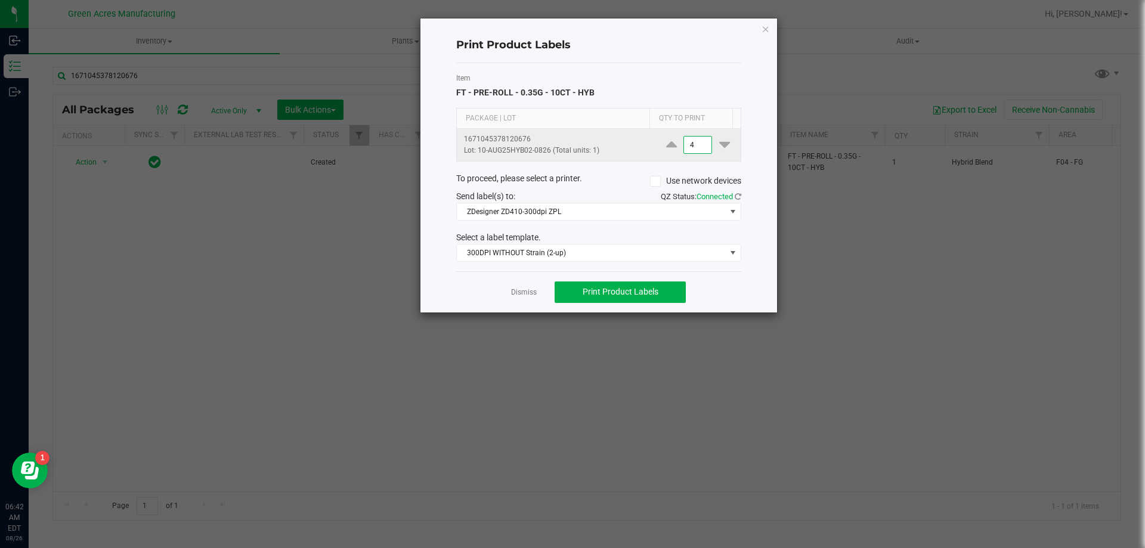
click at [691, 148] on input "4" at bounding box center [697, 145] width 27 height 17
type input "1,500"
click at [675, 288] on button "Print Product Labels" at bounding box center [620, 292] width 131 height 21
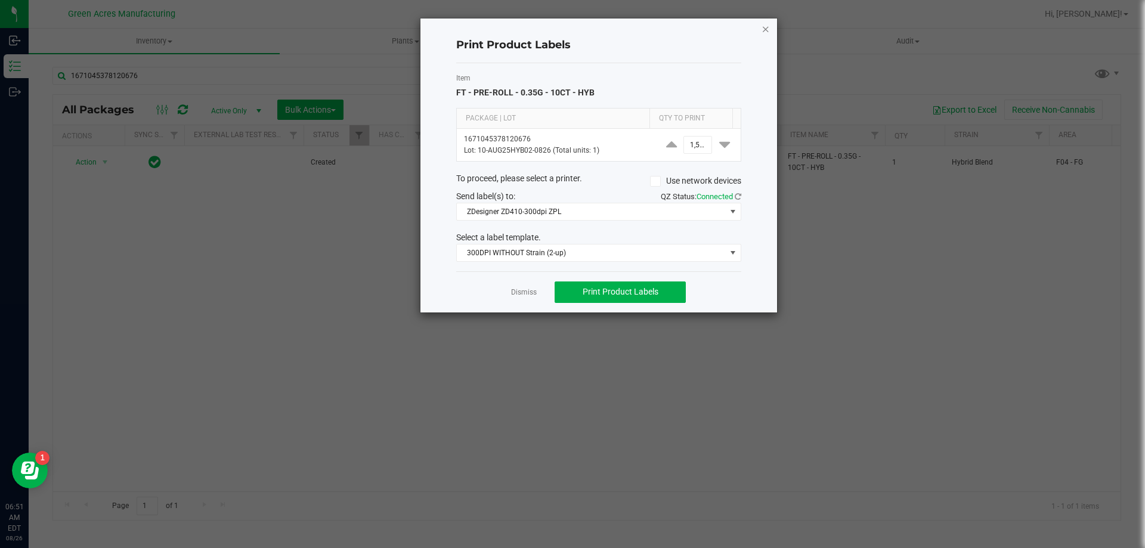
click at [763, 32] on icon "button" at bounding box center [766, 28] width 8 height 14
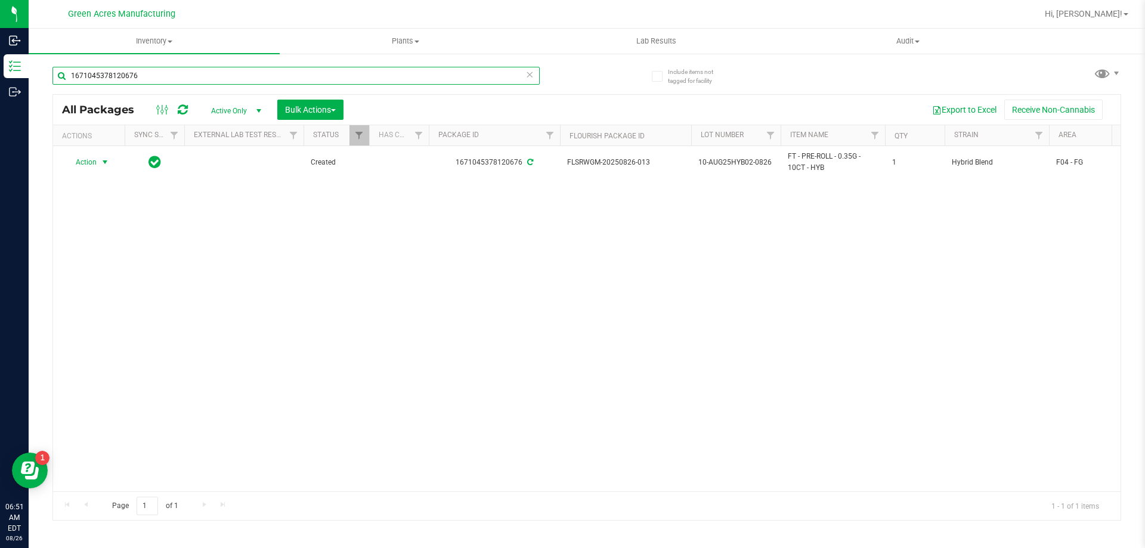
click at [332, 70] on input "1671045378120676" at bounding box center [295, 76] width 487 height 18
type input "\"
type input "1-AUG25FIC02-0826"
